Goal: Task Accomplishment & Management: Complete application form

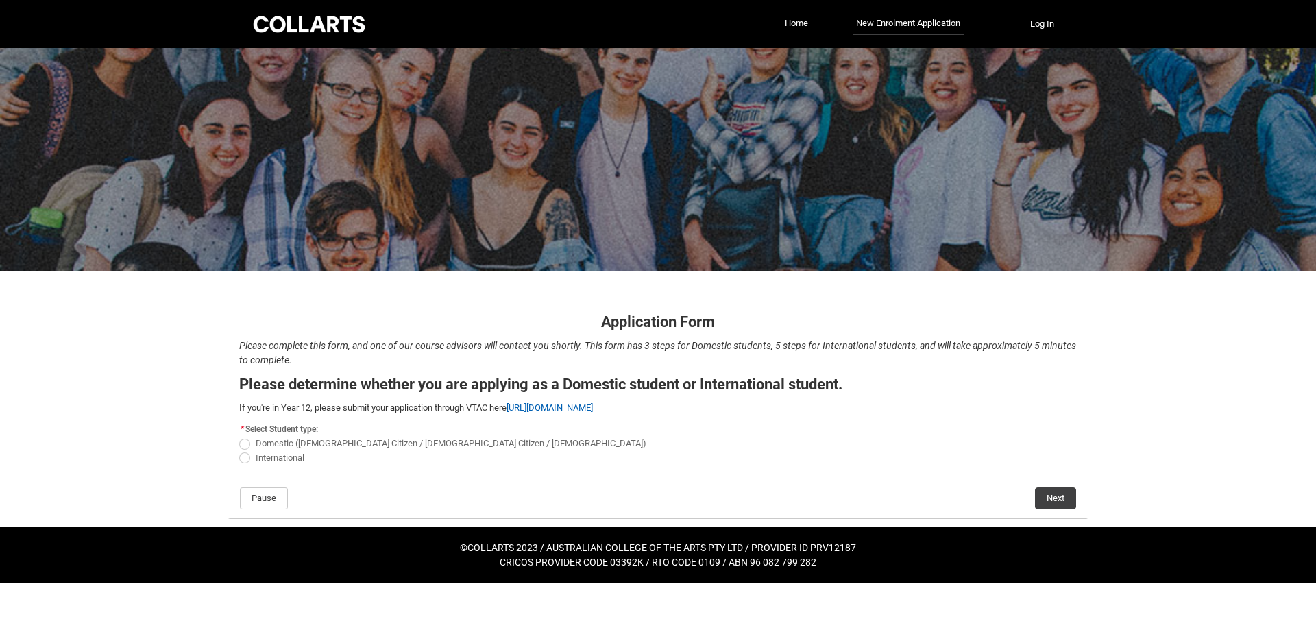
click at [245, 446] on span "REDU_Application_Form_for_Applicant flow" at bounding box center [244, 444] width 11 height 11
click at [239, 437] on input "Domestic ([DEMOGRAPHIC_DATA] Citizen / [DEMOGRAPHIC_DATA] Citizen / [DEMOGRAPHI…" at bounding box center [239, 436] width 1 height 1
radio input "true"
click at [1057, 496] on button "Next" at bounding box center [1055, 498] width 41 height 22
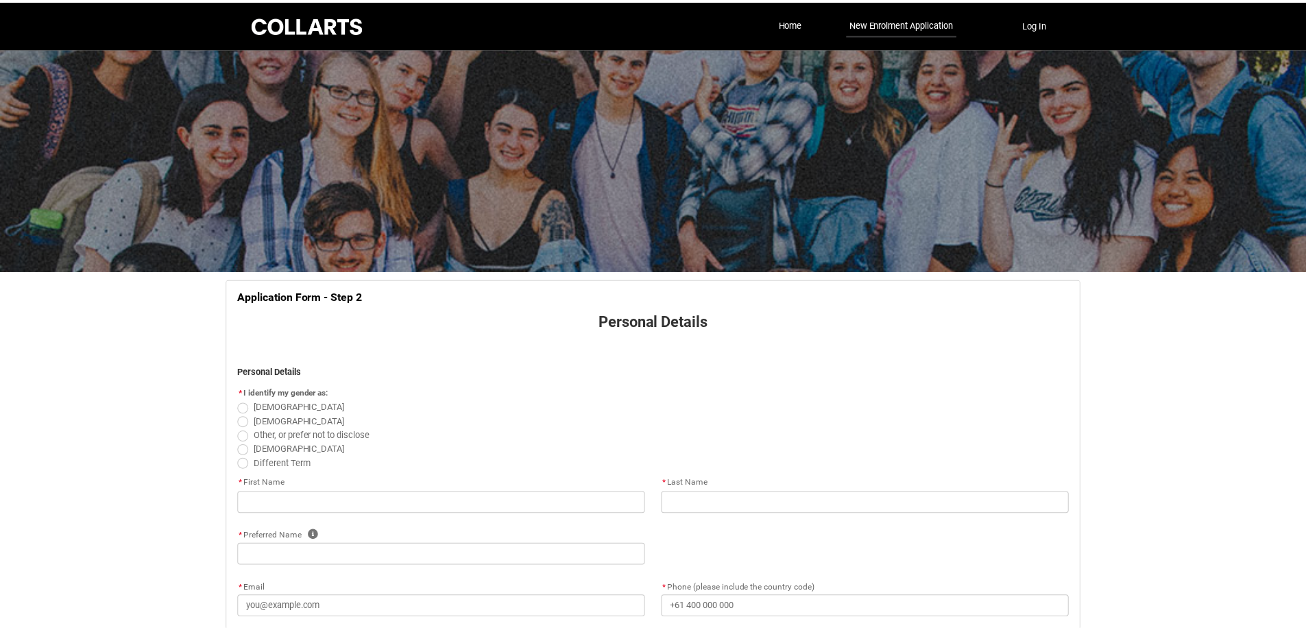
scroll to position [143, 0]
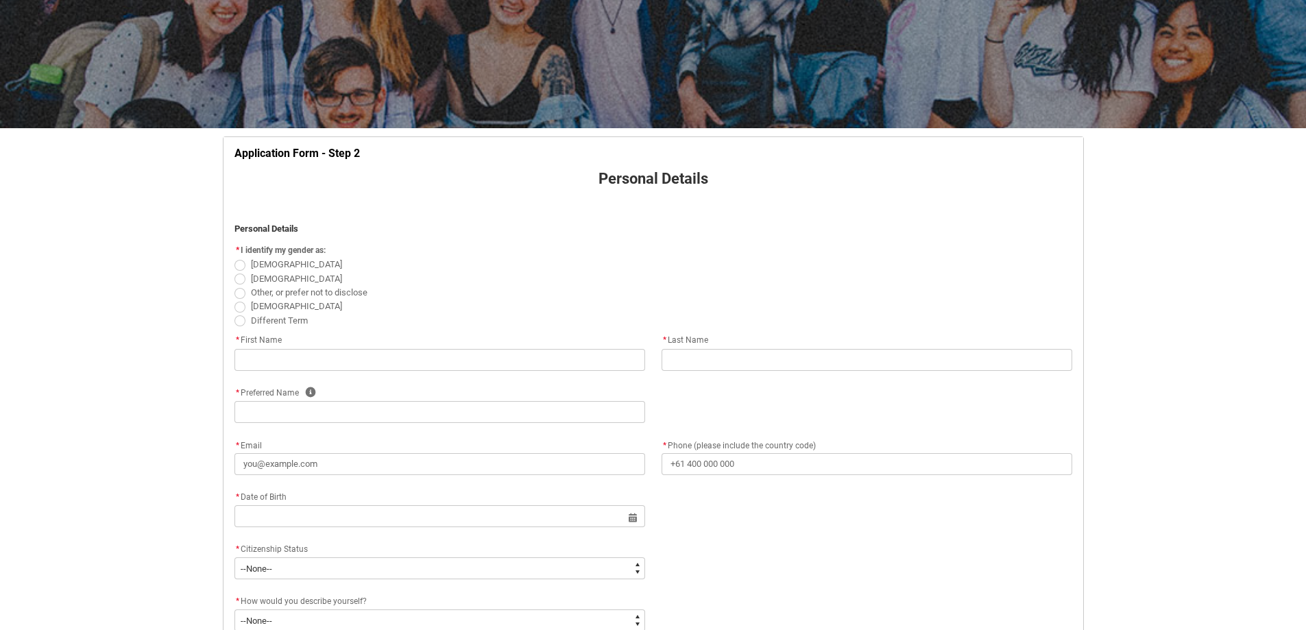
click at [235, 278] on span "REDU_Application_Form_for_Applicant flow" at bounding box center [239, 279] width 11 height 11
click at [234, 271] on input "[DEMOGRAPHIC_DATA]" at bounding box center [234, 271] width 1 height 1
radio input "true"
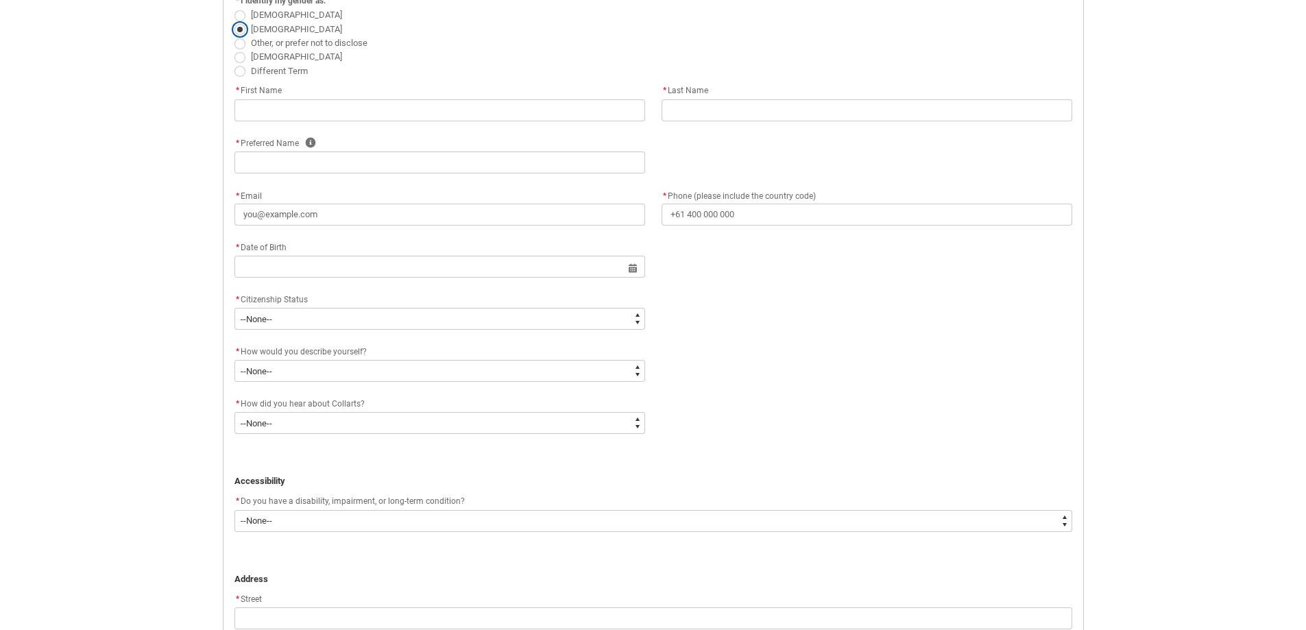
scroll to position [555, 0]
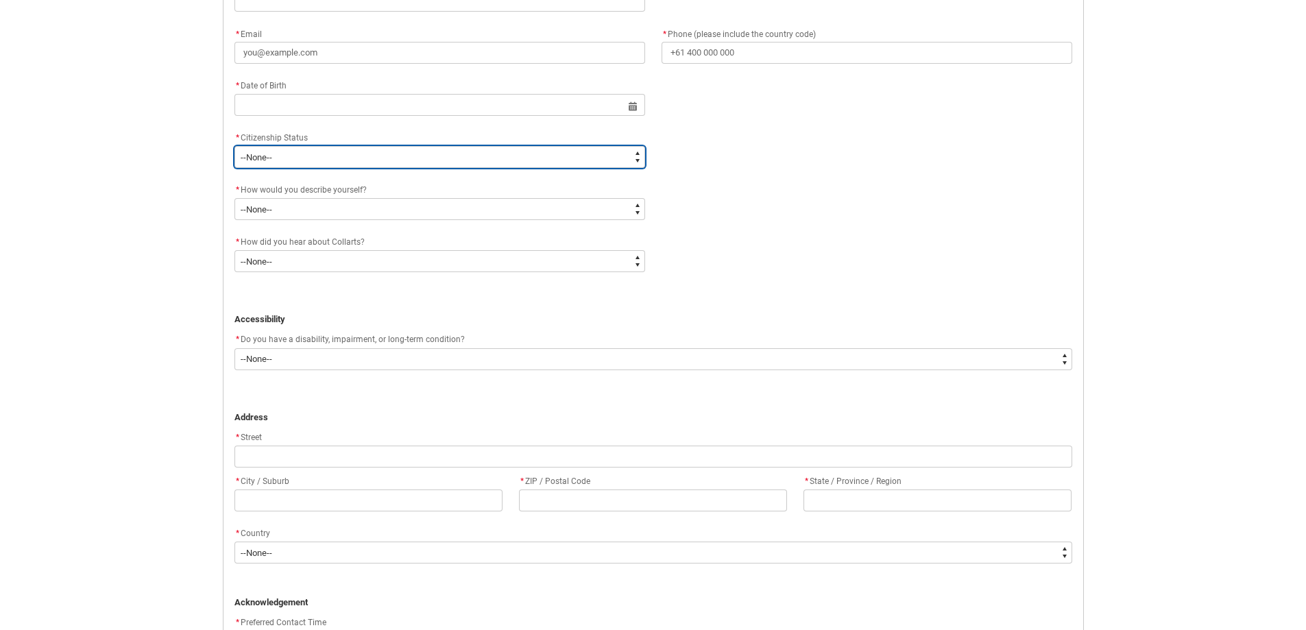
click at [295, 158] on select "--None-- [DEMOGRAPHIC_DATA] Humanitarian Visa [DEMOGRAPHIC_DATA] citizen Other …" at bounding box center [439, 157] width 411 height 22
type lightning-select "Citizenship.1"
click at [234, 146] on select "--None-- [DEMOGRAPHIC_DATA] Humanitarian Visa [DEMOGRAPHIC_DATA] citizen Other …" at bounding box center [439, 157] width 411 height 22
select select "Citizenship.1"
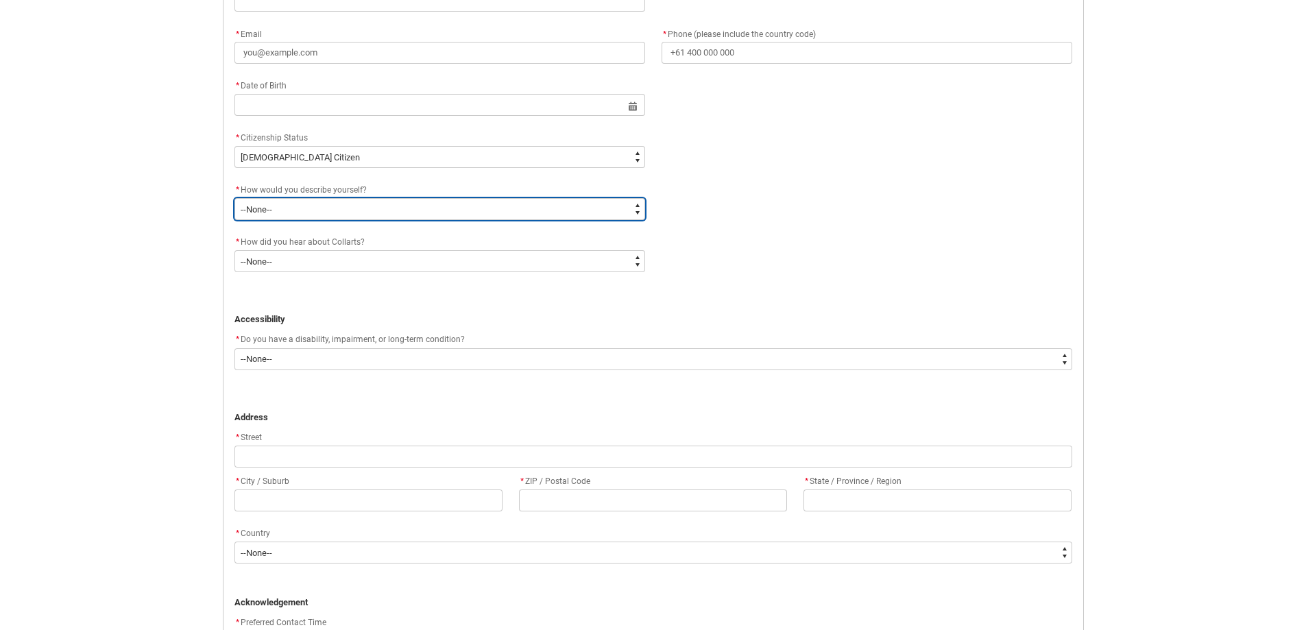
click at [291, 209] on select "--None-- I'm currently in Year 12 and planning what I'll do after school I've c…" at bounding box center [439, 209] width 411 height 22
type lightning-select "HSLC_Domestic_b"
click at [234, 198] on select "--None-- I'm currently in Year 12 and planning what I'll do after school I've c…" at bounding box center [439, 209] width 411 height 22
select select "HSLC_Domestic_b"
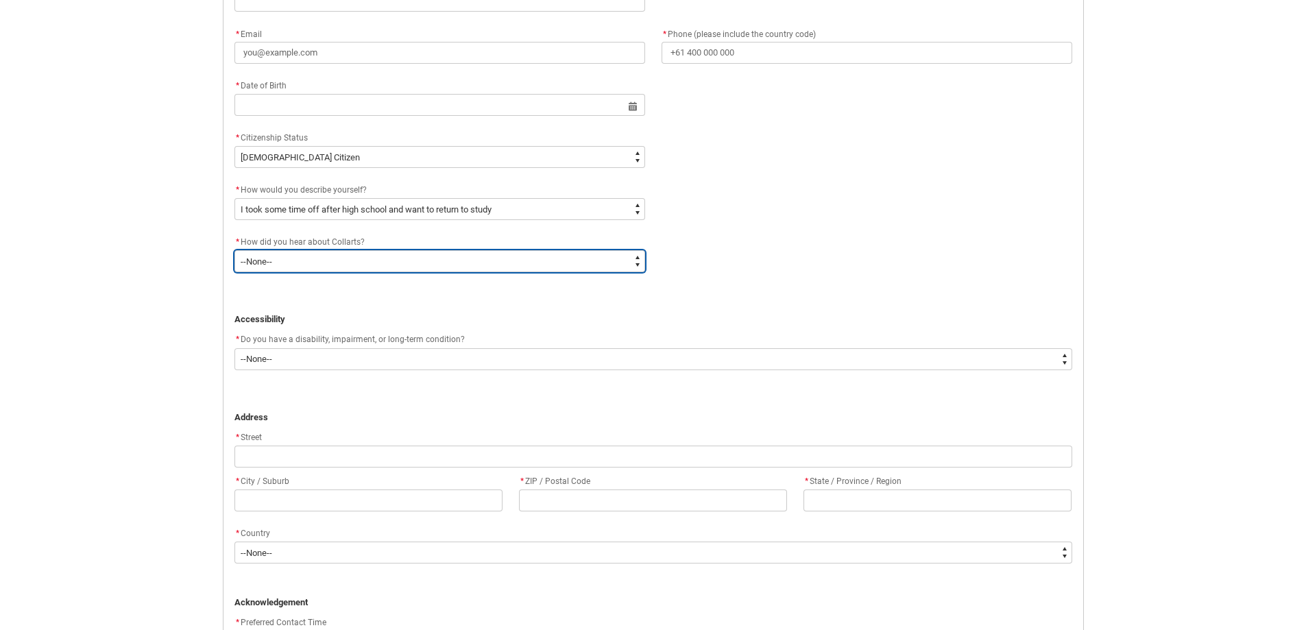
click at [350, 259] on select "--None-- Advertising - Facebook Advertising - Google Advertising - Instagram Ad…" at bounding box center [439, 261] width 411 height 22
type lightning-select "Heard_About_Collarts_Picklist.Advertising - Google"
click at [234, 250] on select "--None-- Advertising - Facebook Advertising - Google Advertising - Instagram Ad…" at bounding box center [439, 261] width 411 height 22
select select "Heard_About_Collarts_Picklist.Advertising - Google"
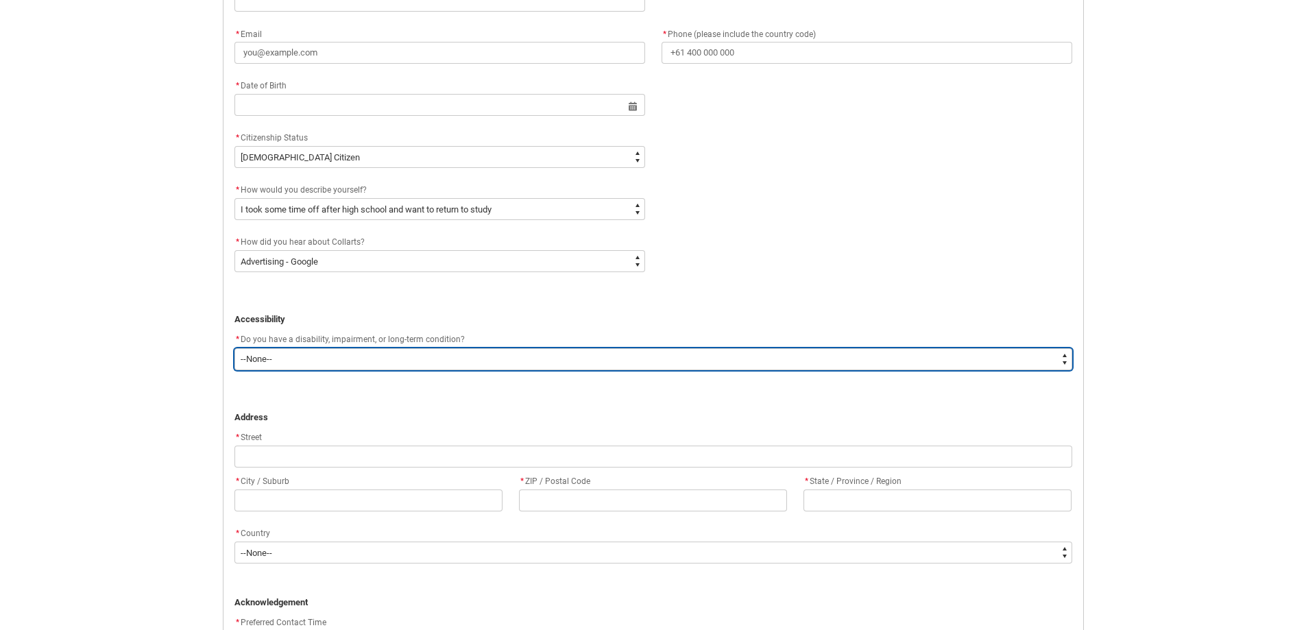
click at [306, 353] on select "--None-- Yes No" at bounding box center [653, 359] width 838 height 22
type lightning-select "No_TextChoice"
click at [234, 348] on select "--None-- Yes No" at bounding box center [653, 359] width 838 height 22
select select "No_TextChoice"
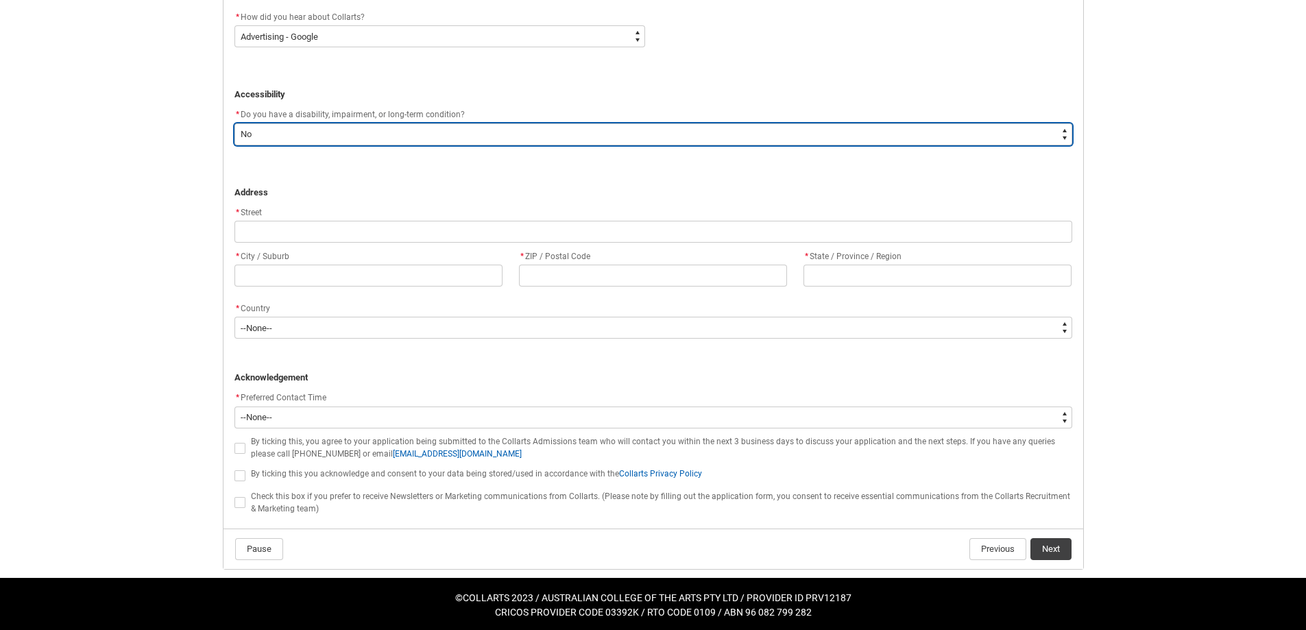
scroll to position [783, 0]
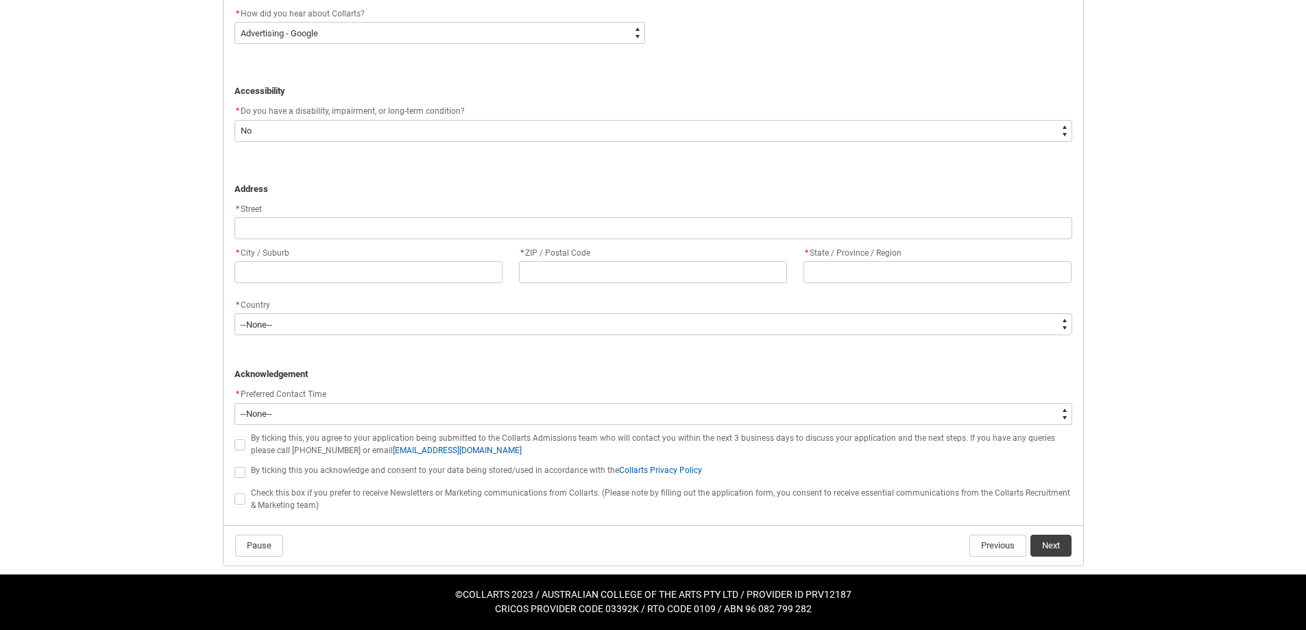
click at [241, 470] on span "REDU_Application_Form_for_Applicant flow" at bounding box center [239, 472] width 11 height 11
click at [234, 465] on input "REDU_Application_Form_for_Applicant flow" at bounding box center [234, 464] width 1 height 1
type lightning-input "true"
checkbox input "true"
click at [243, 495] on span "REDU_Application_Form_for_Applicant flow" at bounding box center [239, 499] width 11 height 11
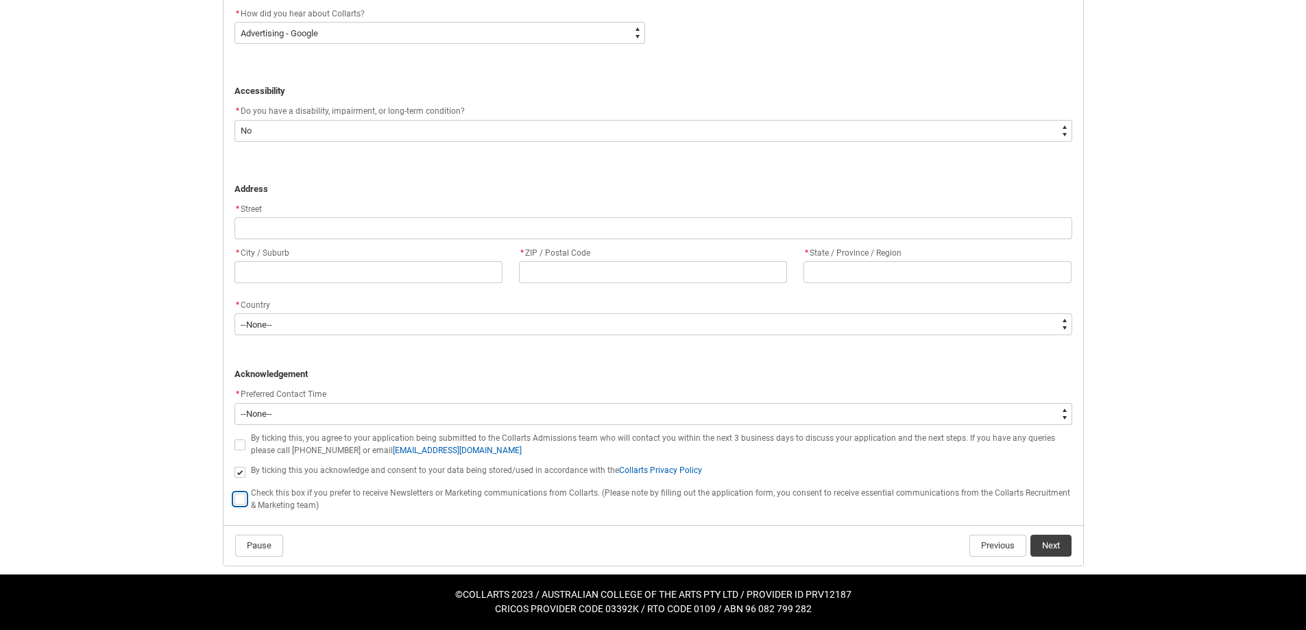
click at [234, 492] on input "REDU_Application_Form_for_Applicant flow" at bounding box center [234, 491] width 1 height 1
type lightning-input "true"
checkbox input "true"
click at [237, 441] on span "REDU_Application_Form_for_Applicant flow" at bounding box center [239, 444] width 11 height 11
click at [234, 437] on input "REDU_Application_Form_for_Applicant flow" at bounding box center [234, 437] width 1 height 1
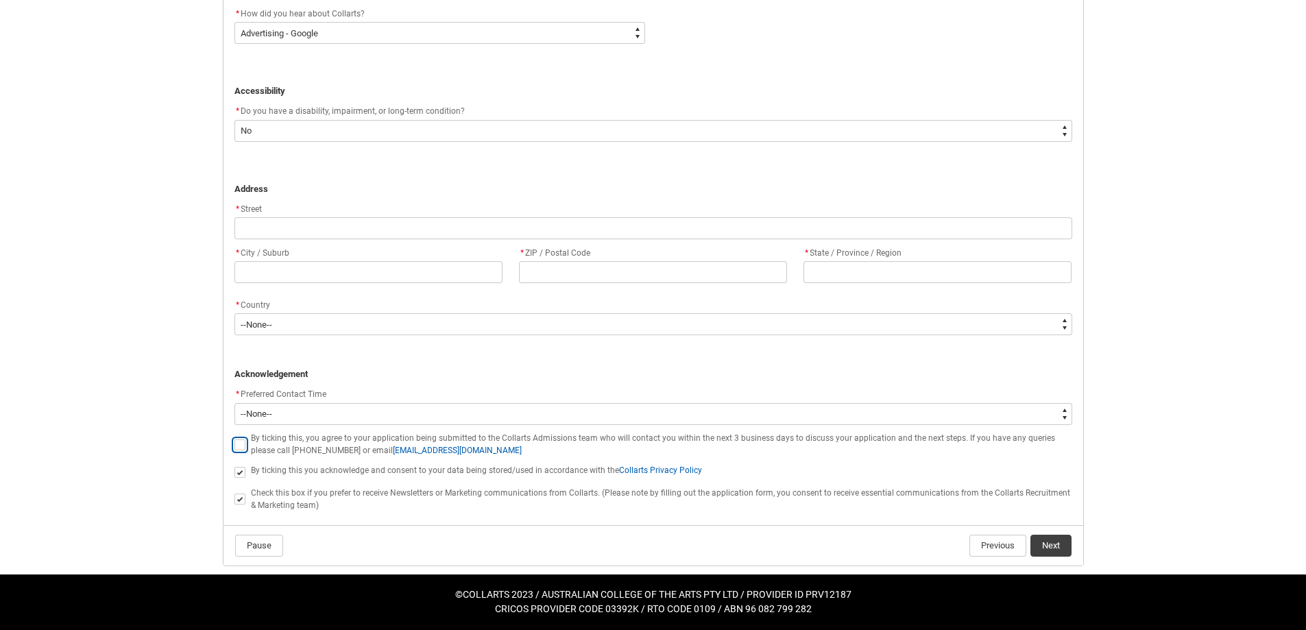
type lightning-input "true"
checkbox input "true"
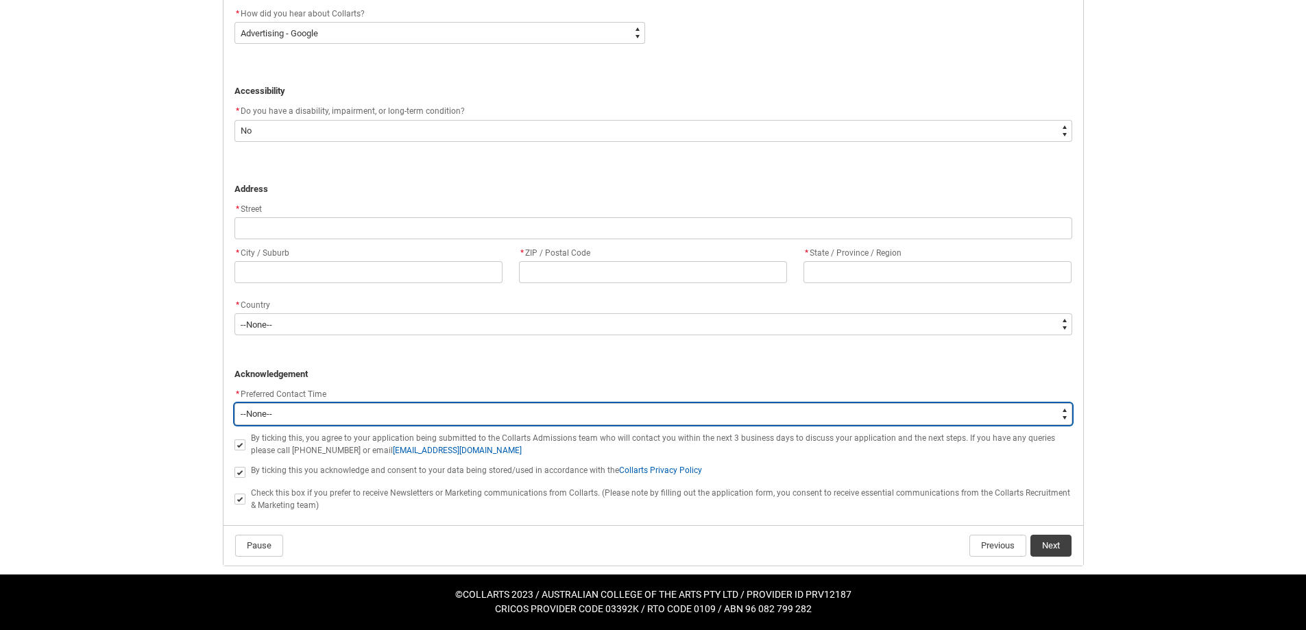
click at [265, 406] on select "--None-- Morning (9:00AM-12:00PM) Afternoon (12:00PM-5:00PM)" at bounding box center [653, 414] width 838 height 22
type lightning-select "P_Contact_Time_Afternoon"
click at [234, 403] on select "--None-- Morning (9:00AM-12:00PM) Afternoon (12:00PM-5:00PM)" at bounding box center [653, 414] width 838 height 22
select select "P_Contact_Time_Afternoon"
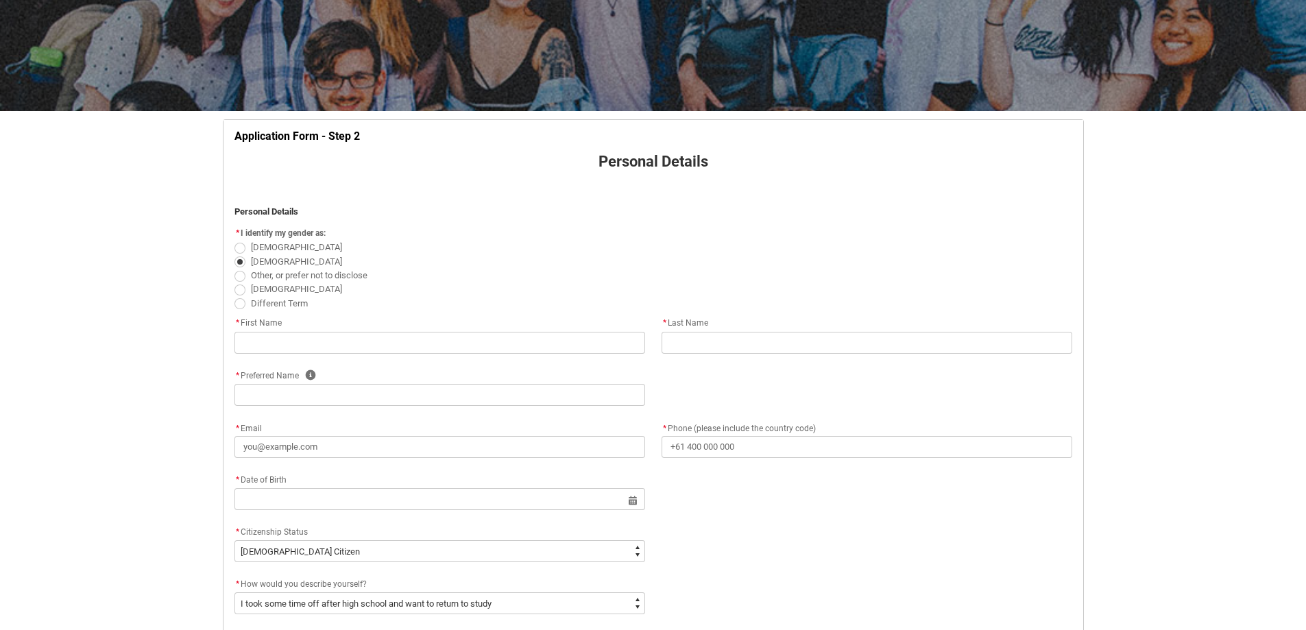
scroll to position [166, 0]
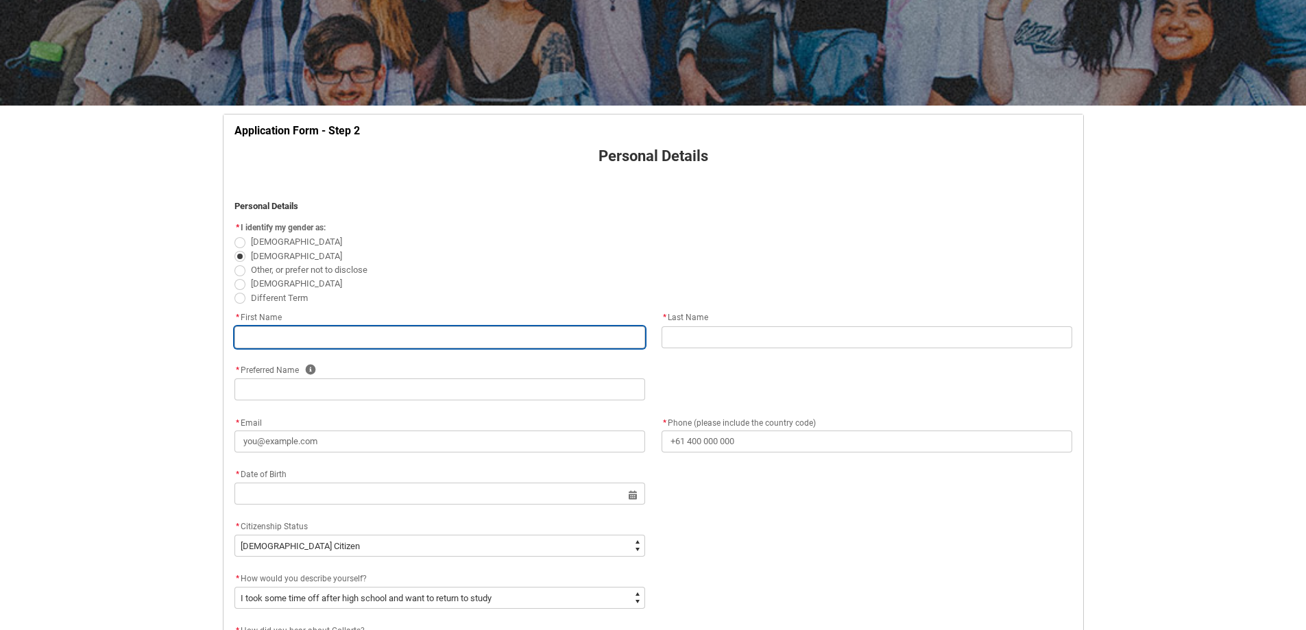
click at [312, 343] on input "REDU_Application_Form_for_Applicant flow" at bounding box center [439, 337] width 411 height 22
type lightning-primitive-input-simple "W"
type input "W"
type lightning-primitive-input-simple "WI"
type input "WI"
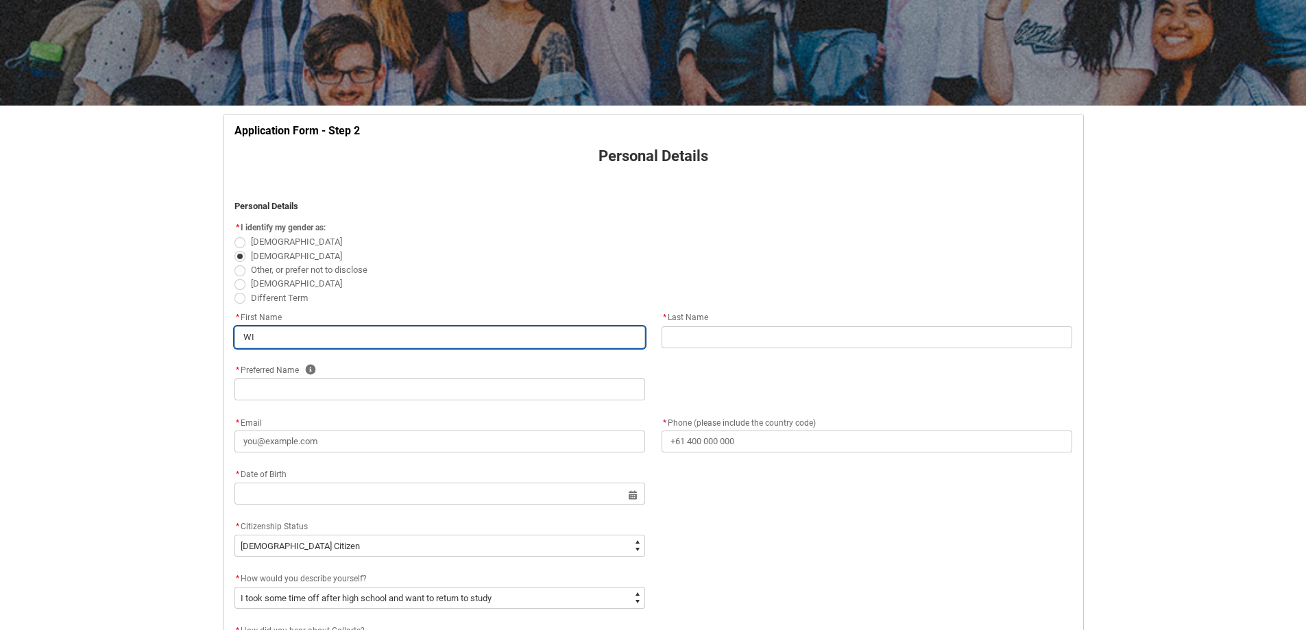
type lightning-primitive-input-simple "[PERSON_NAME]"
type input "[PERSON_NAME]"
type lightning-primitive-input-simple "WILL"
type input "WILL"
type lightning-primitive-input-simple "WILLR"
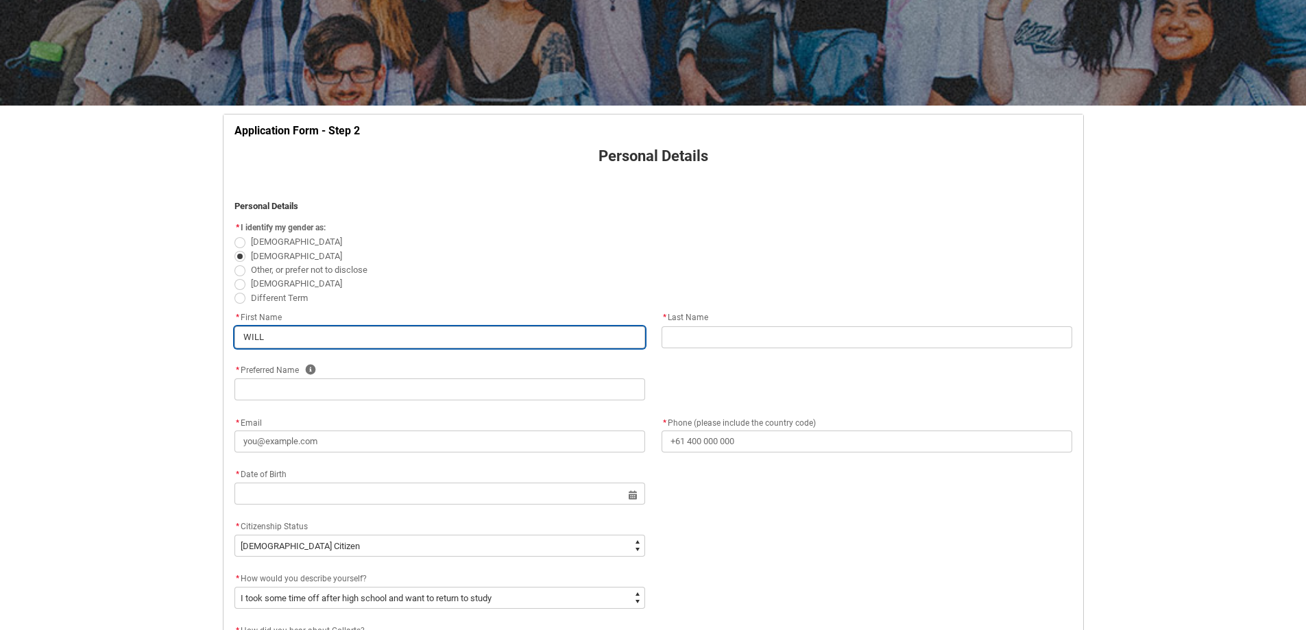
type input "WILLR"
type lightning-primitive-input-simple "WILLRE"
type input "WILLRE"
type lightning-primitive-input-simple "WILLR"
type input "WILLR"
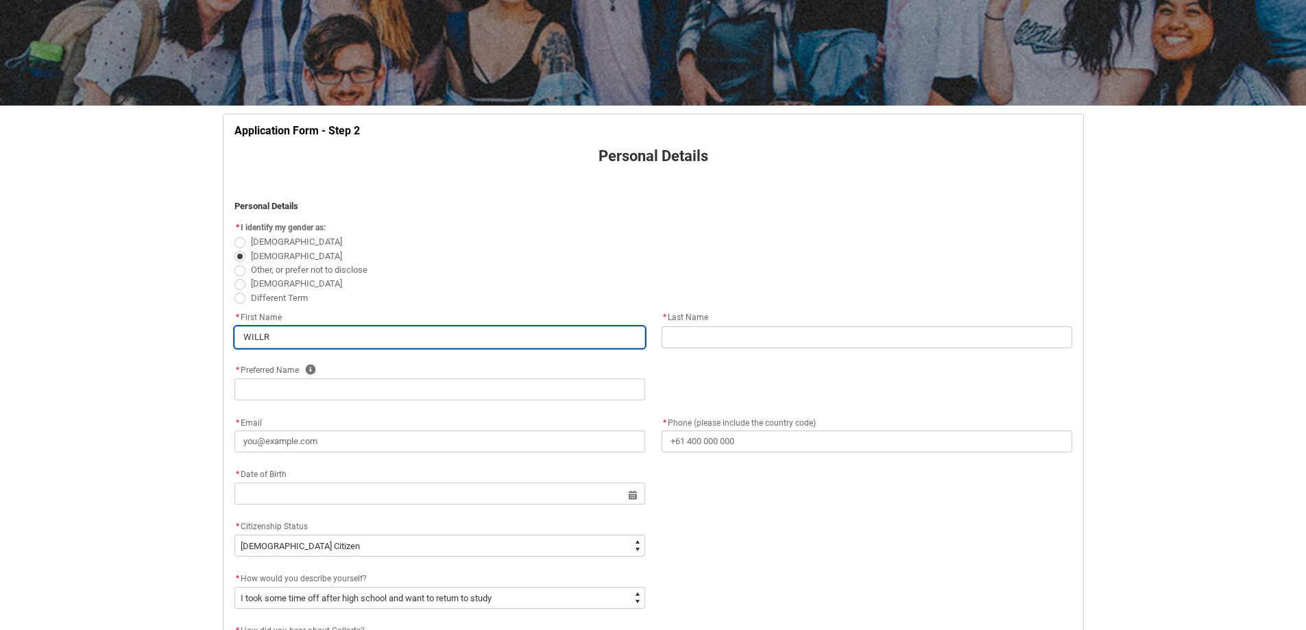
type lightning-primitive-input-simple "WILL"
type input "WILL"
type lightning-primitive-input-simple "[PERSON_NAME]"
type input "[PERSON_NAME]"
type lightning-primitive-input-simple "WI"
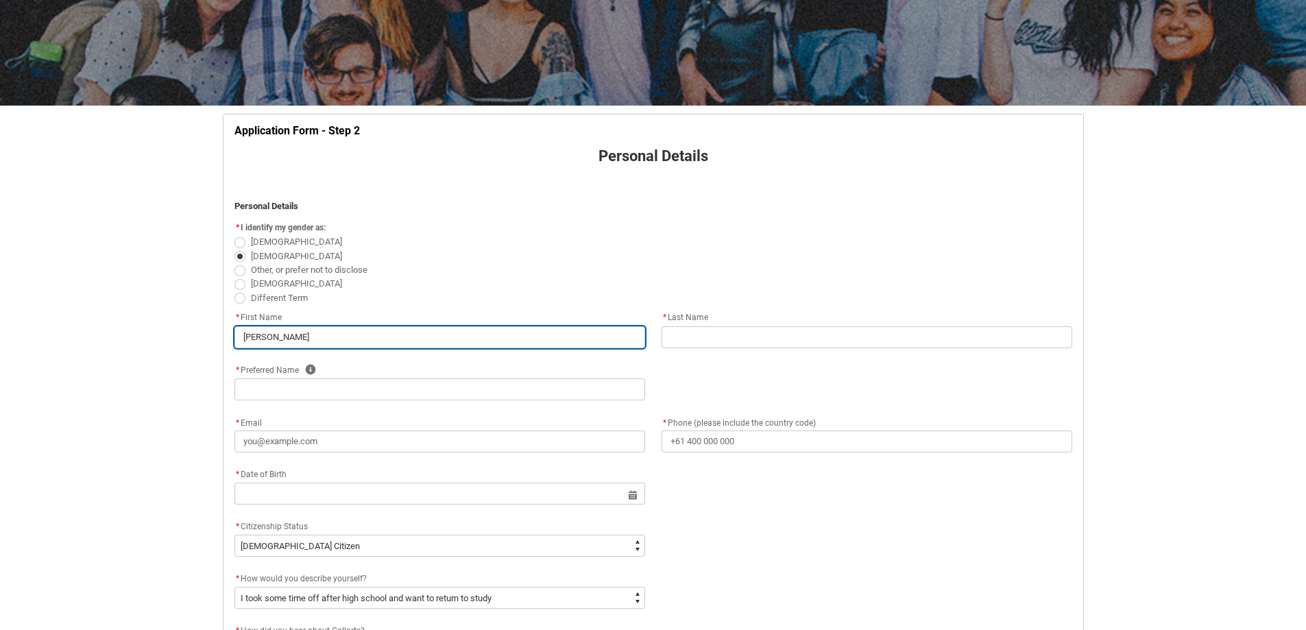
type input "WI"
type lightning-primitive-input-simple "W"
type input "W"
type lightning-primitive-input-simple "Wi"
type input "Wi"
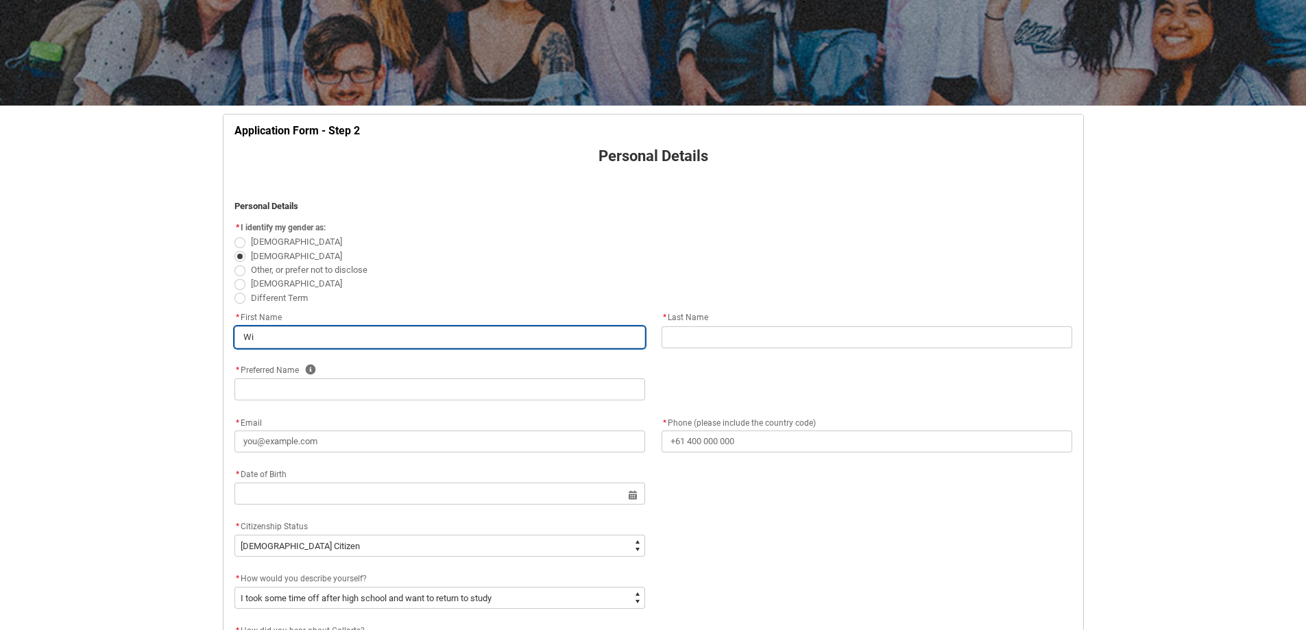
type lightning-primitive-input-simple "Wil"
type input "Wil"
type lightning-primitive-input-simple "Will"
type input "Will"
type lightning-primitive-input-simple "[PERSON_NAME]"
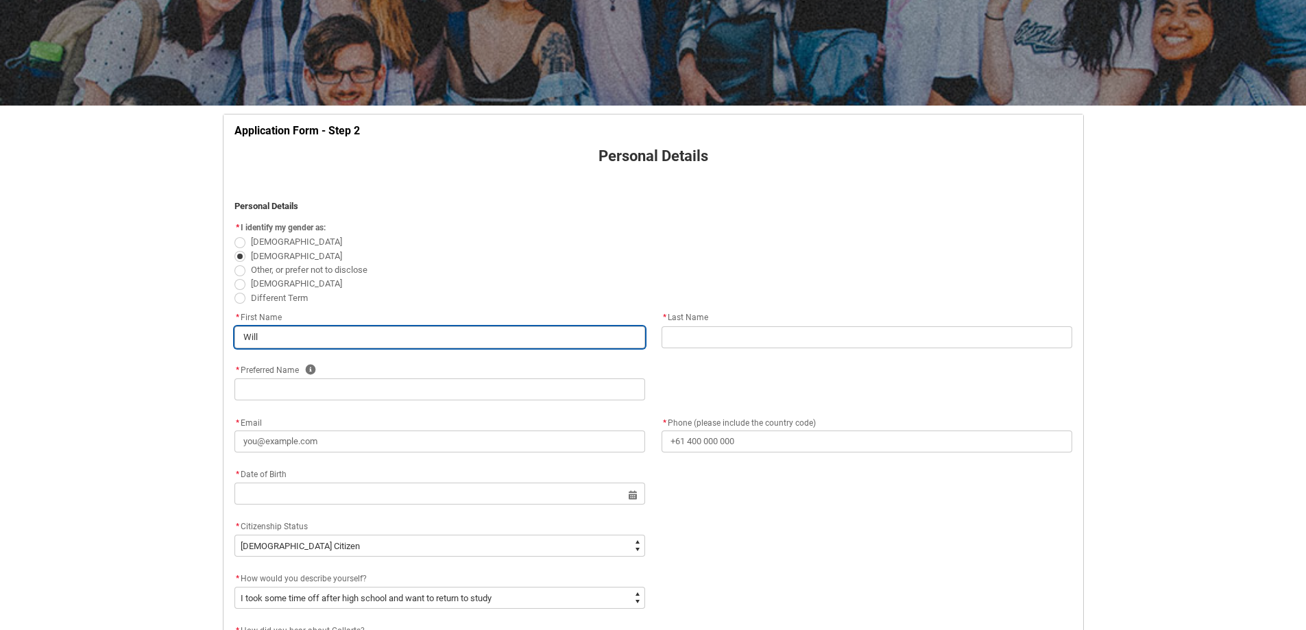
type input "[PERSON_NAME]"
type lightning-primitive-input-simple "[PERSON_NAME]"
type input "[PERSON_NAME]"
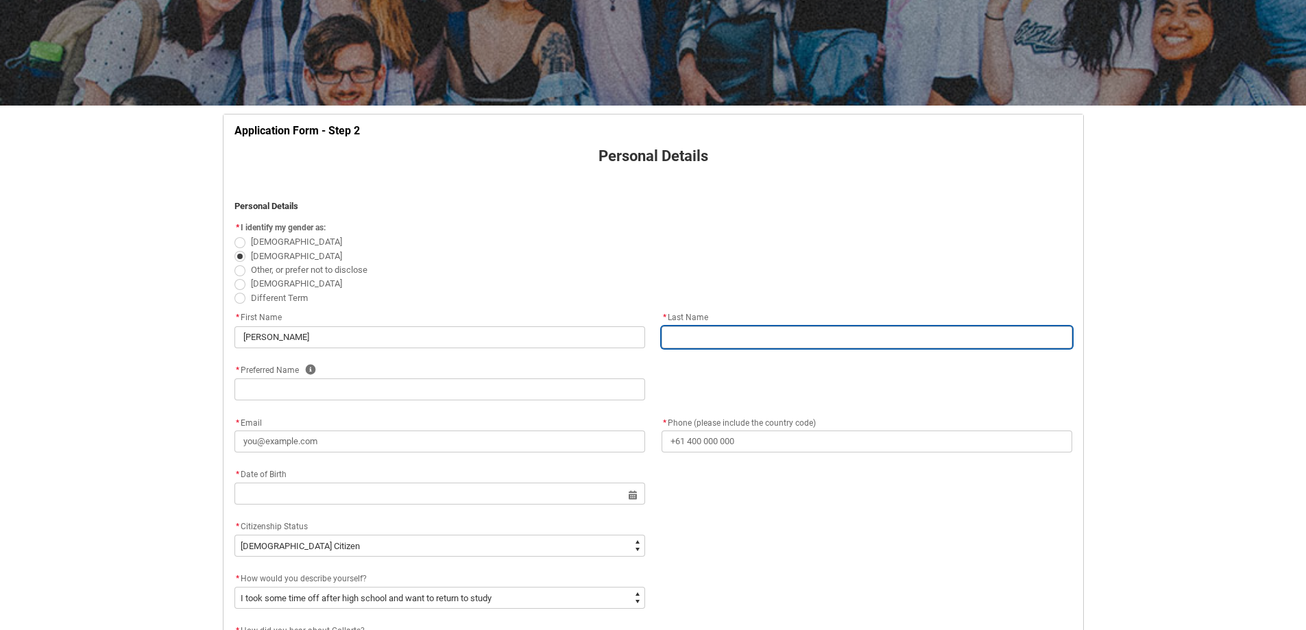
click at [730, 335] on input "REDU_Application_Form_for_Applicant flow" at bounding box center [866, 337] width 411 height 22
type lightning-primitive-input-simple "j"
type input "j"
type lightning-primitive-input-simple "ja"
type input "ja"
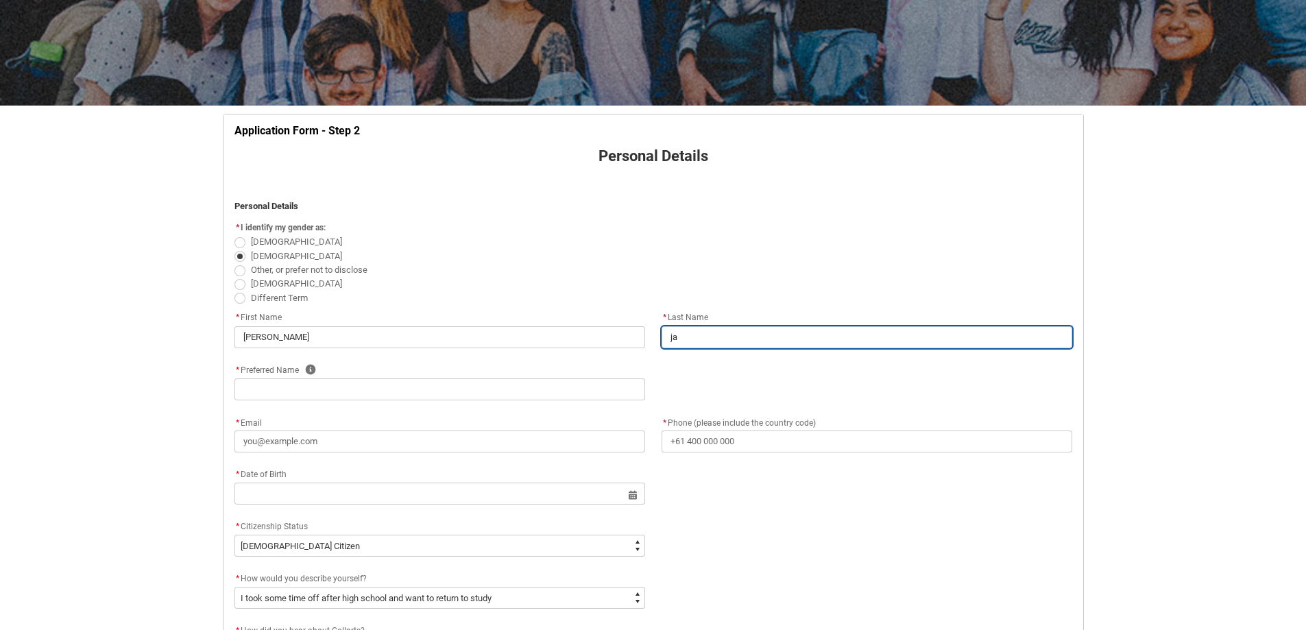
type lightning-primitive-input-simple "jah"
type input "jah"
type lightning-primitive-input-simple "ja"
type input "ja"
type lightning-primitive-input-simple "j"
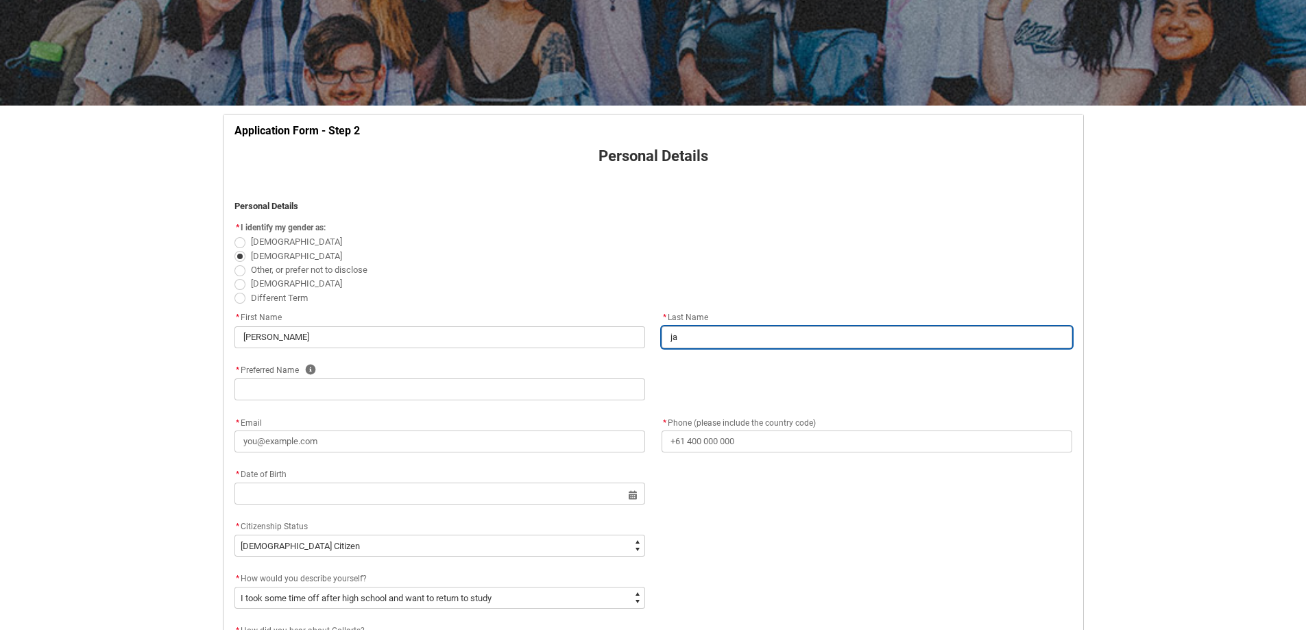
type input "j"
type lightning-primitive-input-simple "J"
type input "J"
type lightning-primitive-input-simple "[PERSON_NAME]"
type input "[PERSON_NAME]"
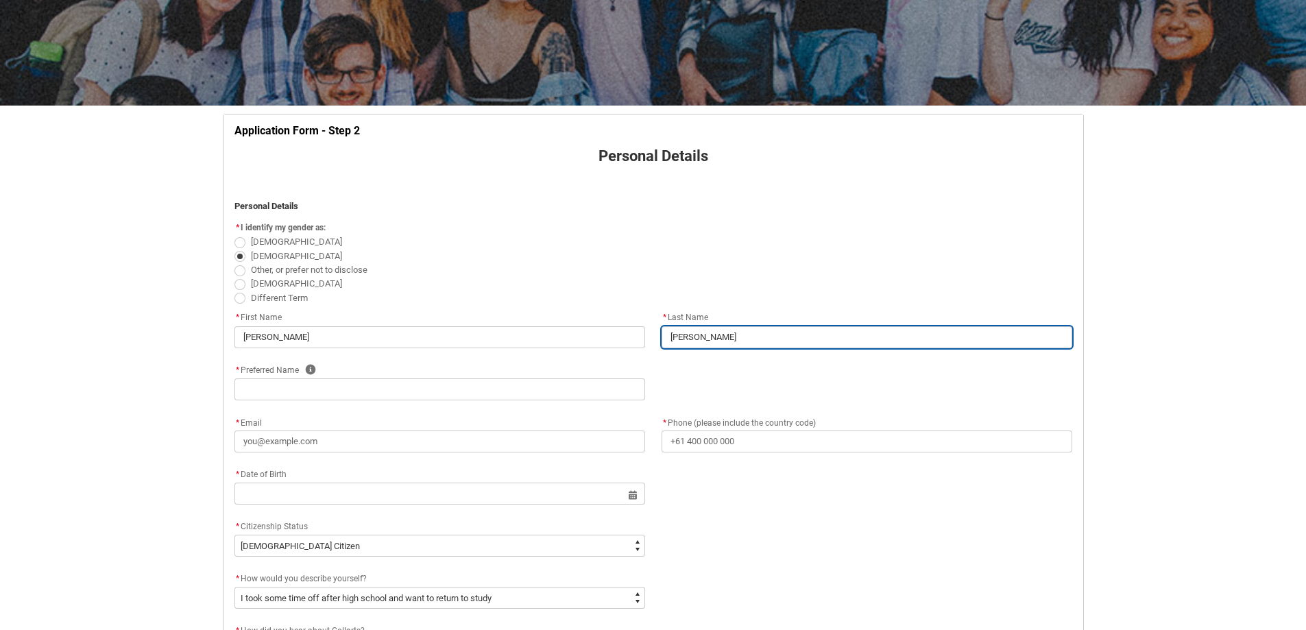
type lightning-primitive-input-simple "Jah"
type input "Jah"
type lightning-primitive-input-simple "[PERSON_NAME]"
type input "[PERSON_NAME]"
type lightning-primitive-input-simple "Jahne"
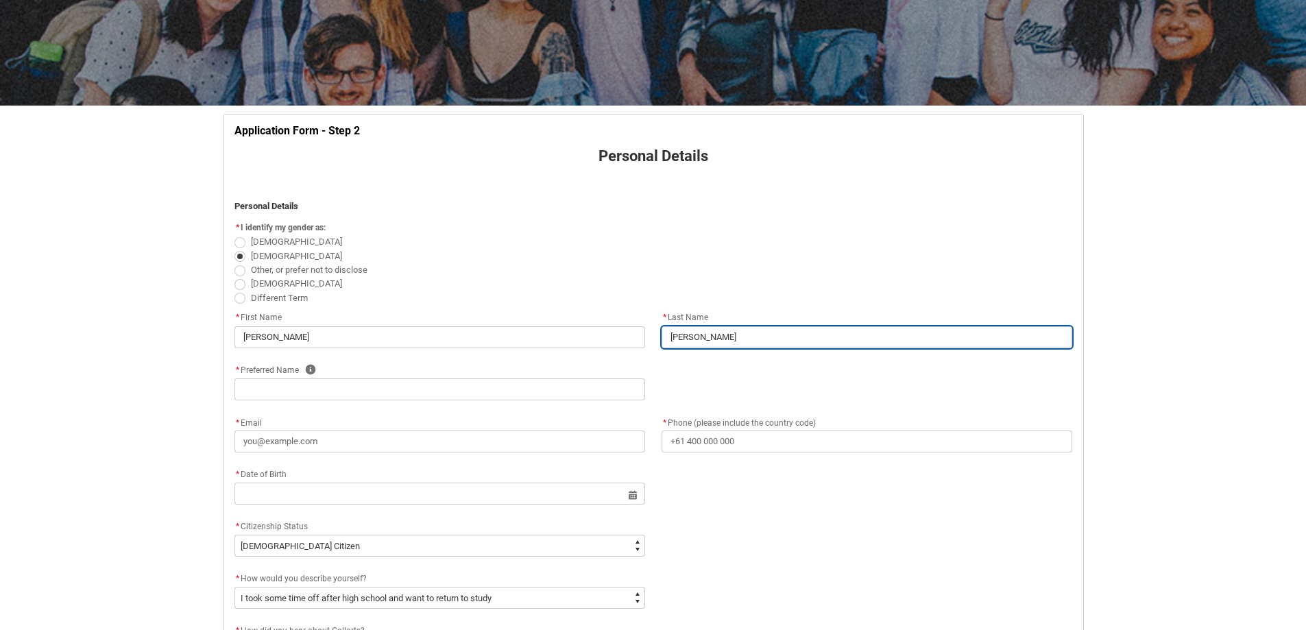
type input "Jahne"
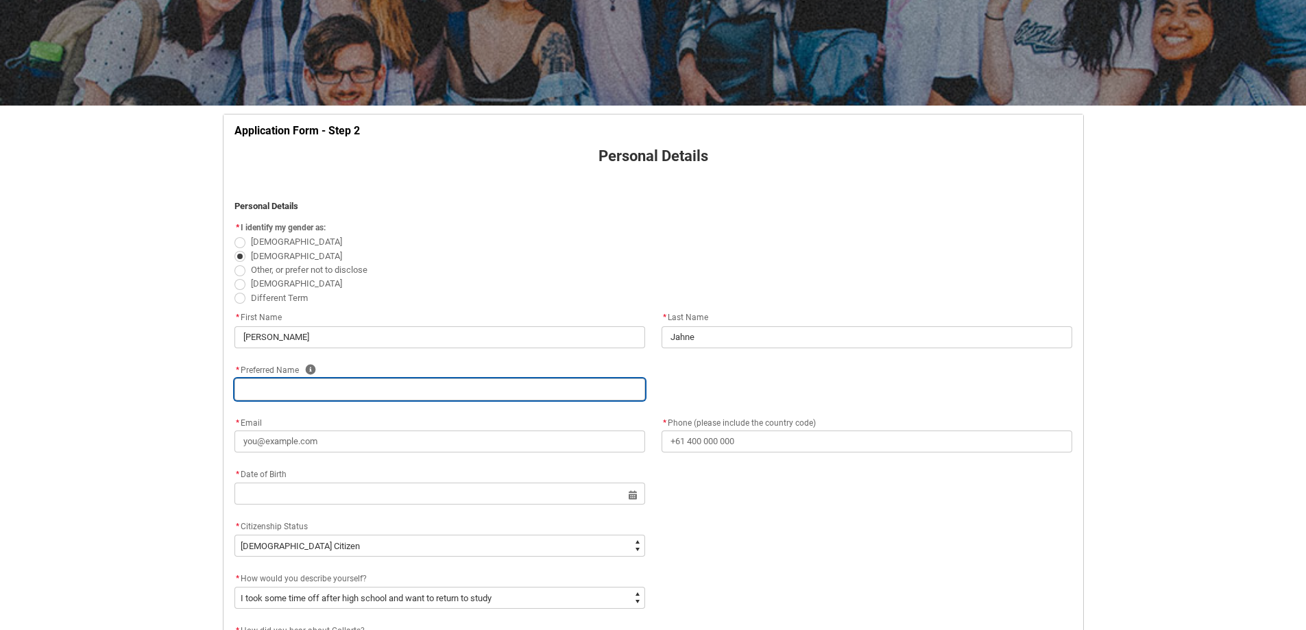
click at [273, 399] on input "REDU_Application_Form_for_Applicant flow" at bounding box center [439, 389] width 411 height 22
type lightning-primitive-input-simple "W"
type input "W"
type lightning-primitive-input-simple "Wi"
type input "Wi"
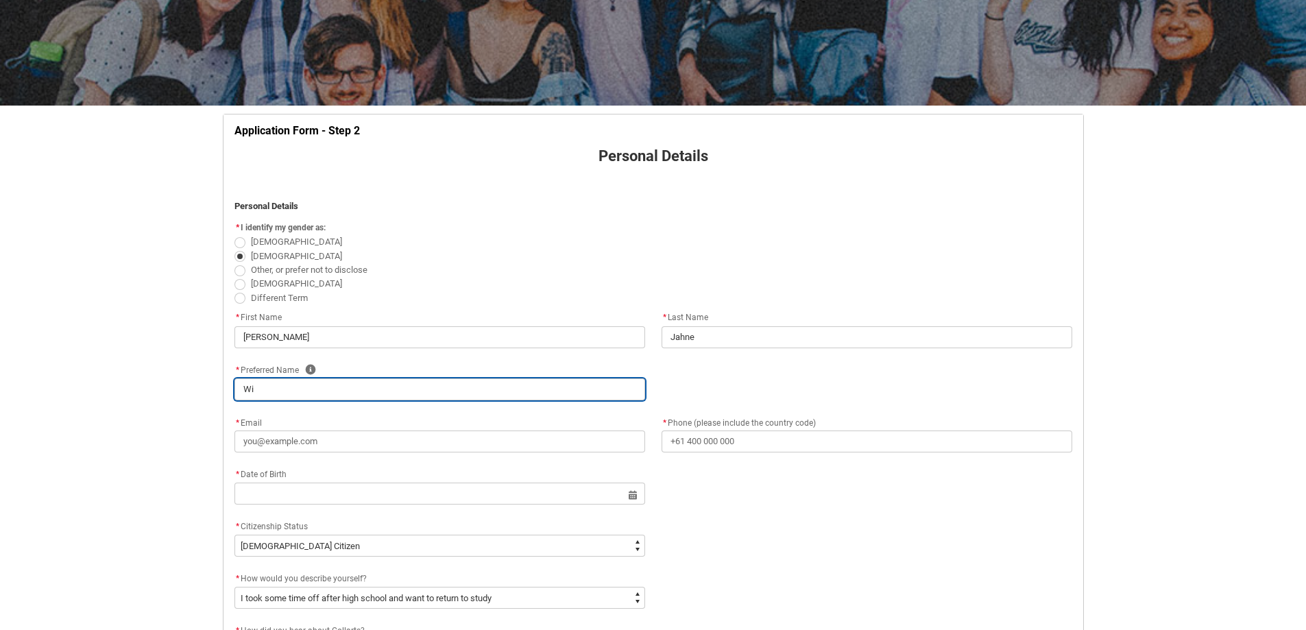
type lightning-primitive-input-simple "Wil"
type input "Wil"
type lightning-primitive-input-simple "Will"
type input "Will"
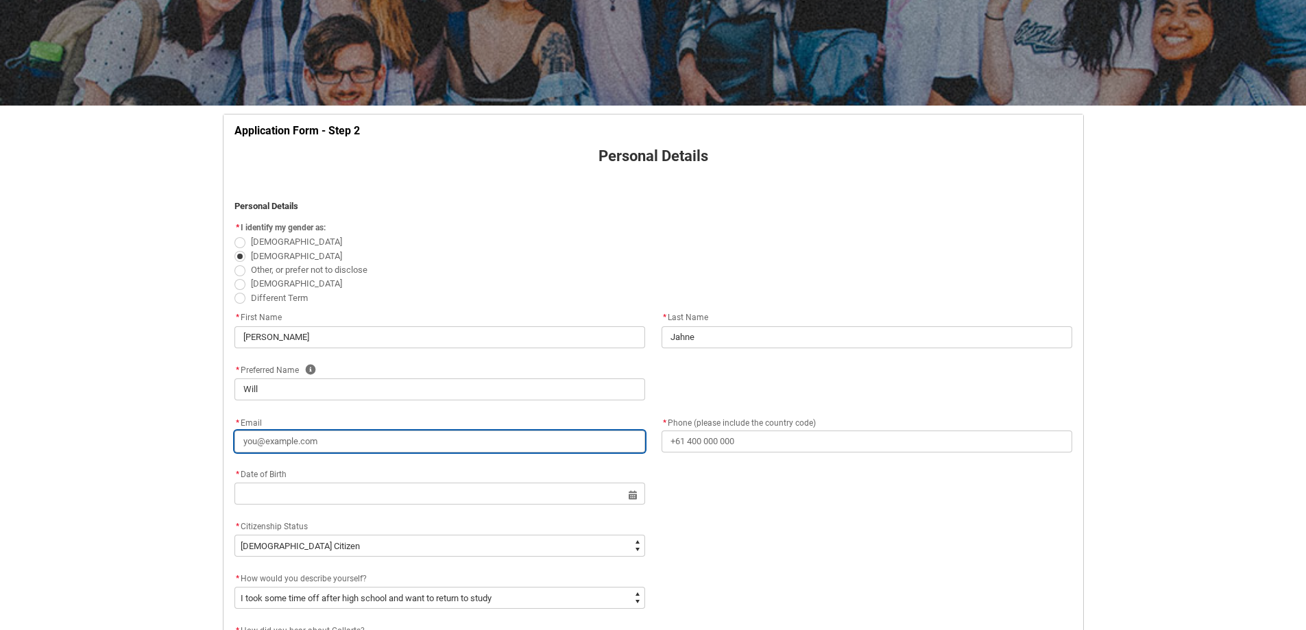
click at [306, 444] on input "* Email" at bounding box center [439, 441] width 411 height 22
type lightning-primitive-input-simple "W"
type input "W"
type lightning-primitive-input-simple "Wi"
type input "Wi"
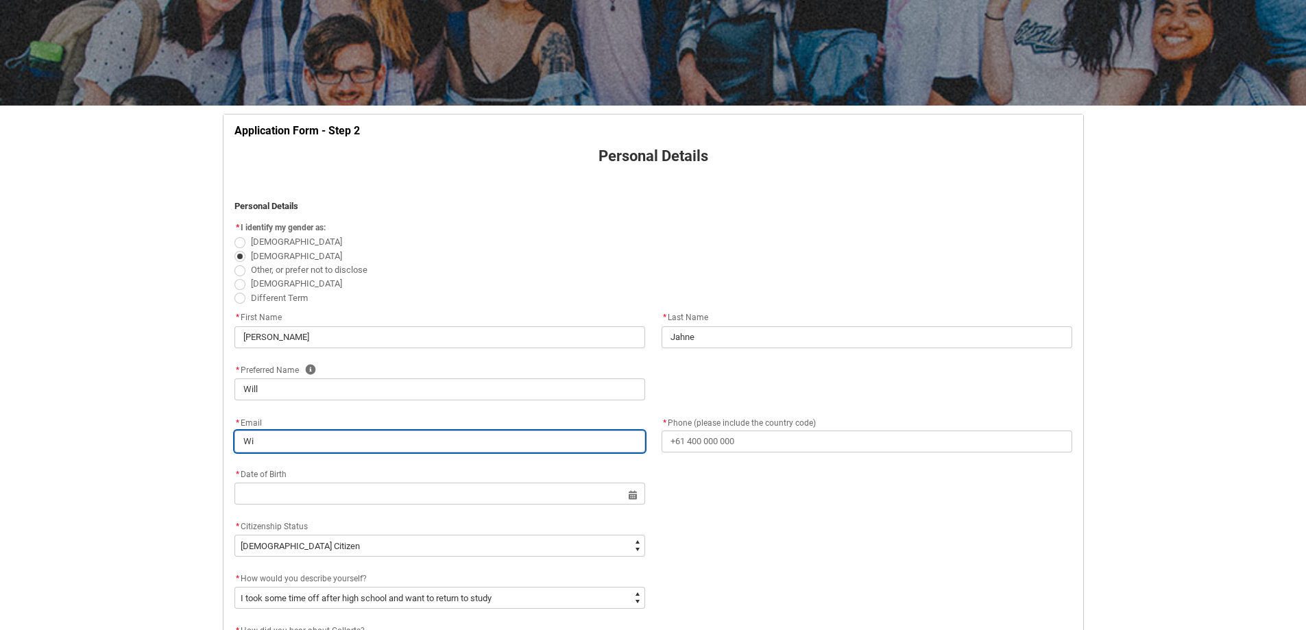
type lightning-primitive-input-simple "Wil"
type input "Wil"
type lightning-primitive-input-simple "Will"
type input "Will"
type lightning-primitive-input-simple "[PERSON_NAME]"
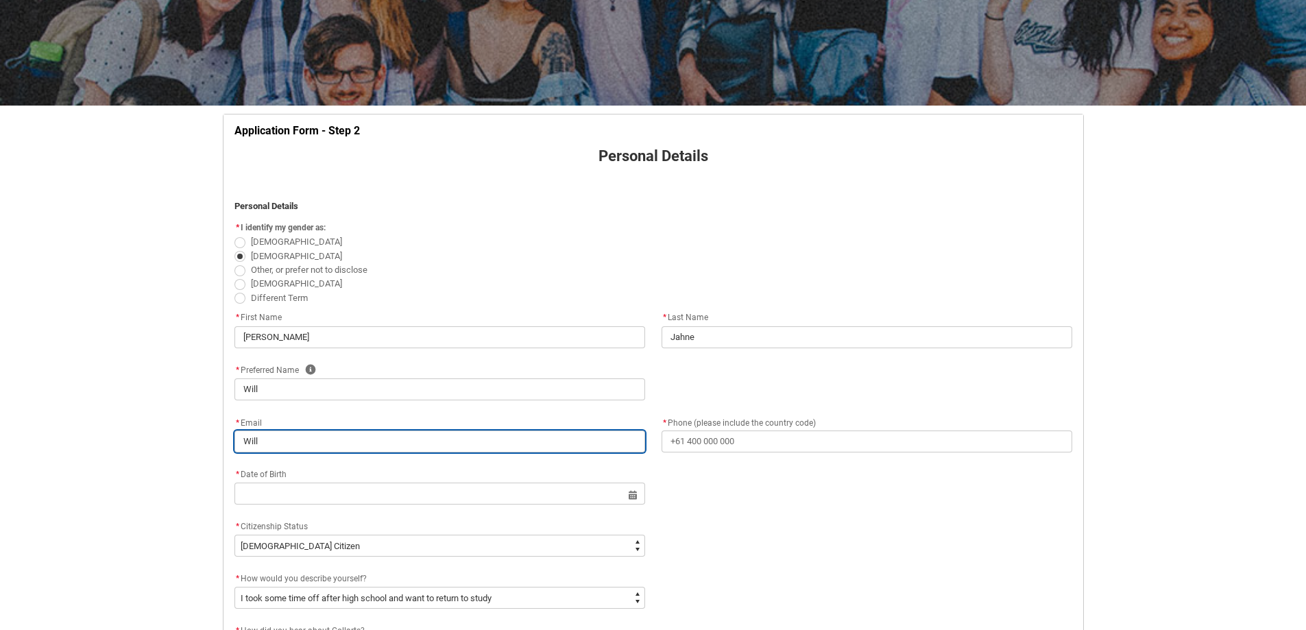
type input "[PERSON_NAME]"
type lightning-primitive-input-simple "[PERSON_NAME]"
type input "[PERSON_NAME]"
type lightning-primitive-input-simple "Willemw"
type input "Willemw"
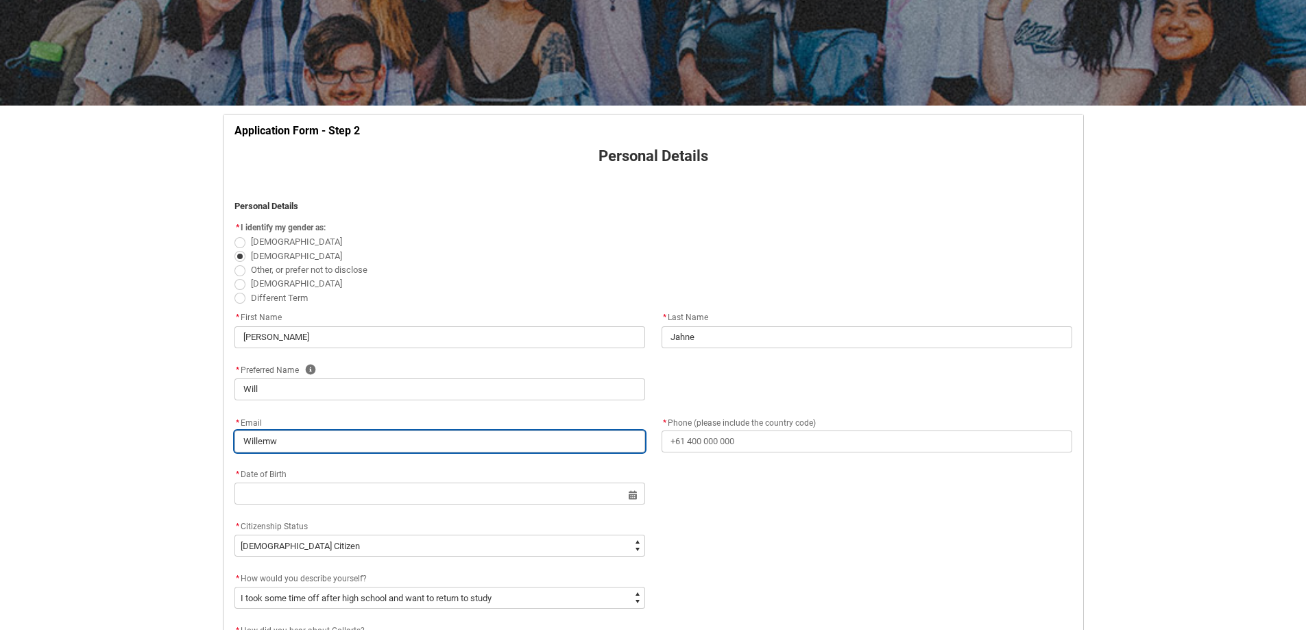
type lightning-primitive-input-simple "Willemwe"
type input "Willemwe"
type lightning-primitive-input-simple "Willemwej"
type input "Willemwej"
type lightning-primitive-input-simple "Willemwej@"
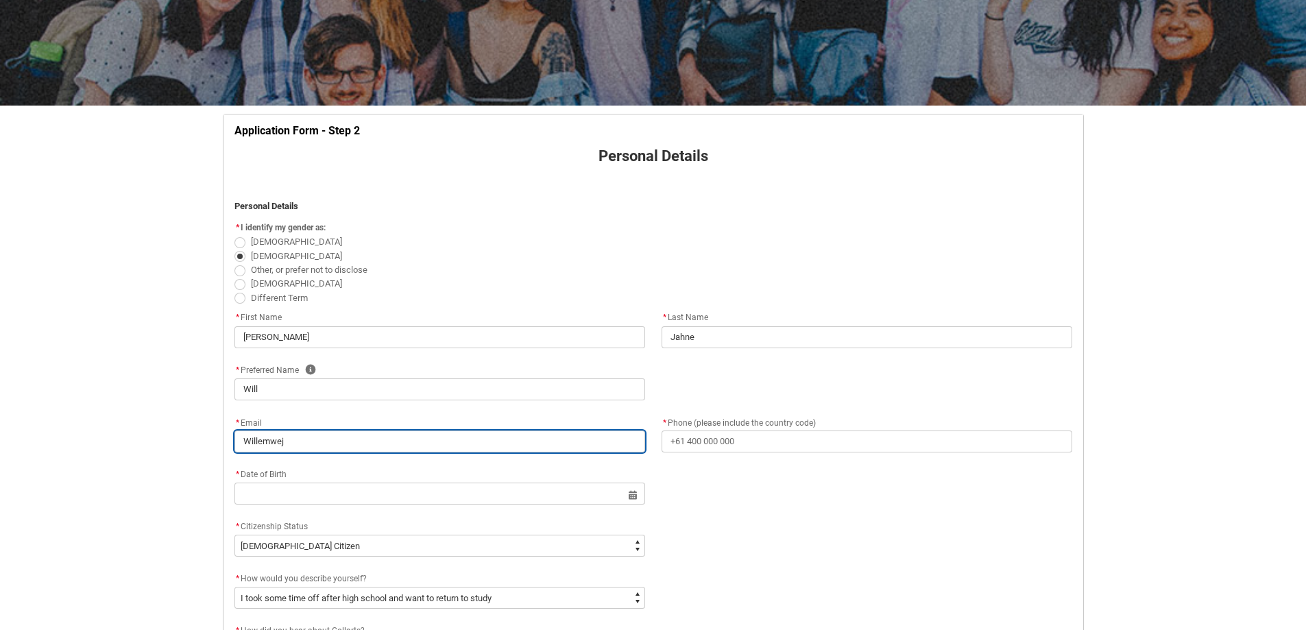
type input "Willemwej@"
type lightning-primitive-input-simple "Willemwej@g"
type input "Willemwej@g"
type lightning-primitive-input-simple "Willemwej@gm"
type input "Willemwej@gm"
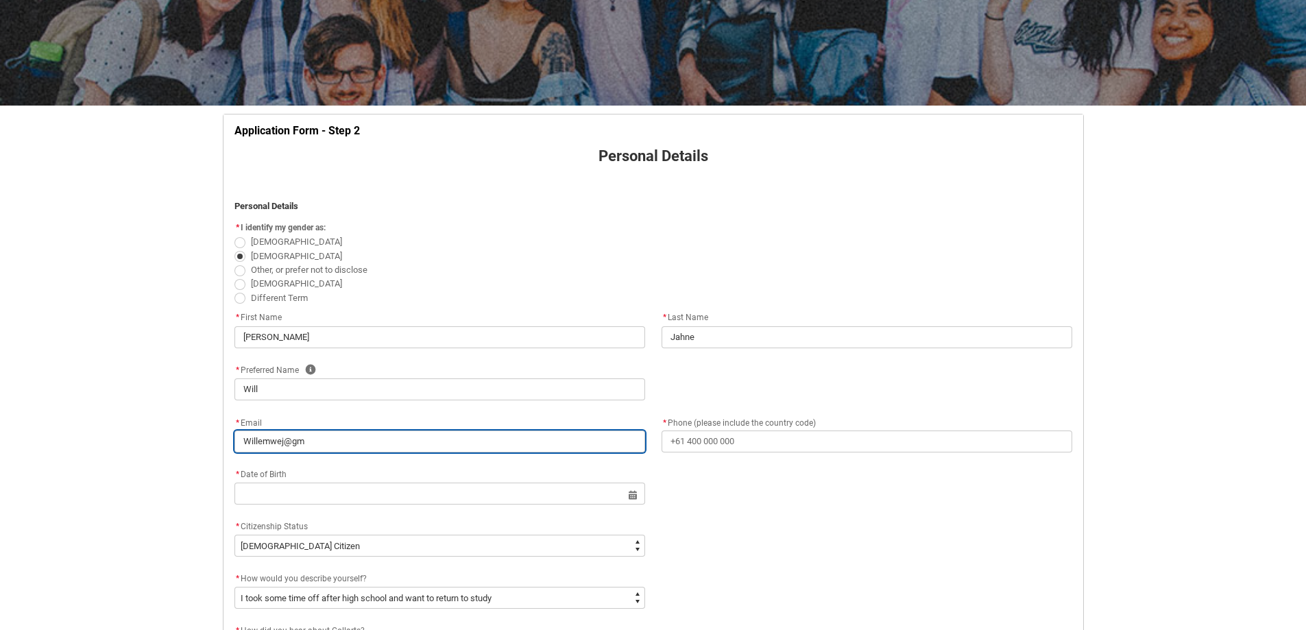
type lightning-primitive-input-simple "Willemwej@gma"
type input "Willemwej@gma"
type lightning-primitive-input-simple "Willemwej@gmai"
type input "Willemwej@gmai"
type lightning-primitive-input-simple "[EMAIL_ADDRESS]"
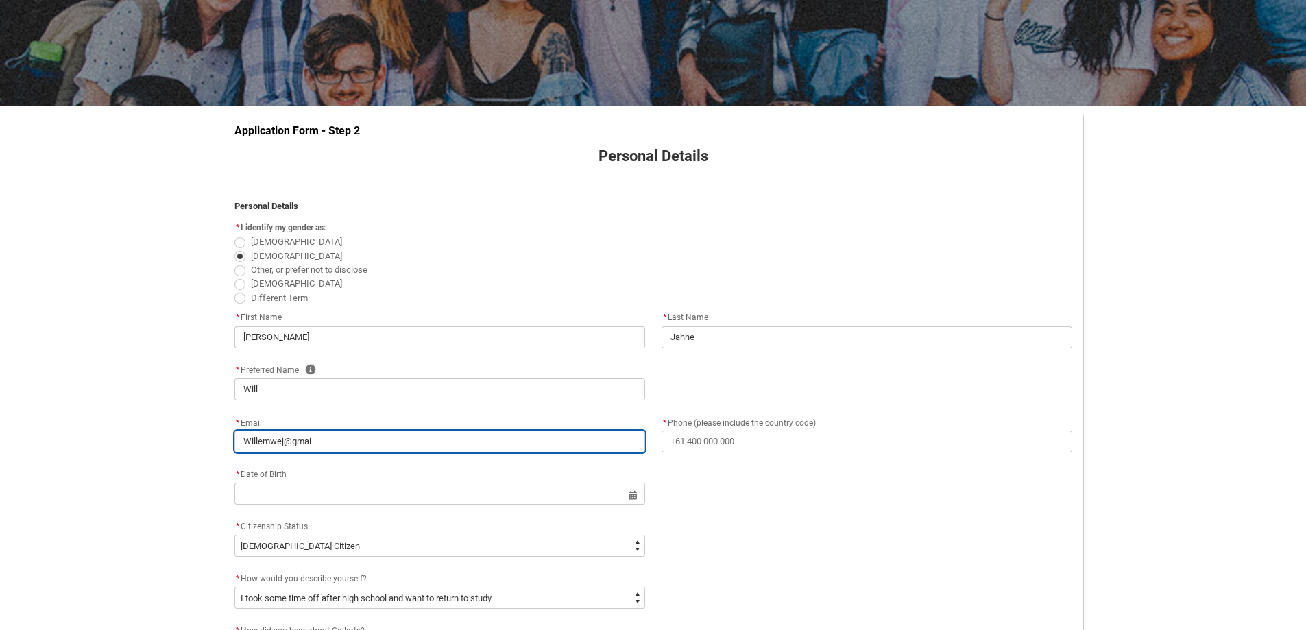
type input "[EMAIL_ADDRESS]"
type lightning-primitive-input-simple "[EMAIL_ADDRESS]."
type input "[EMAIL_ADDRESS]."
type lightning-primitive-input-simple "Willemwej@gmail.c"
type input "Willemwej@gmail.c"
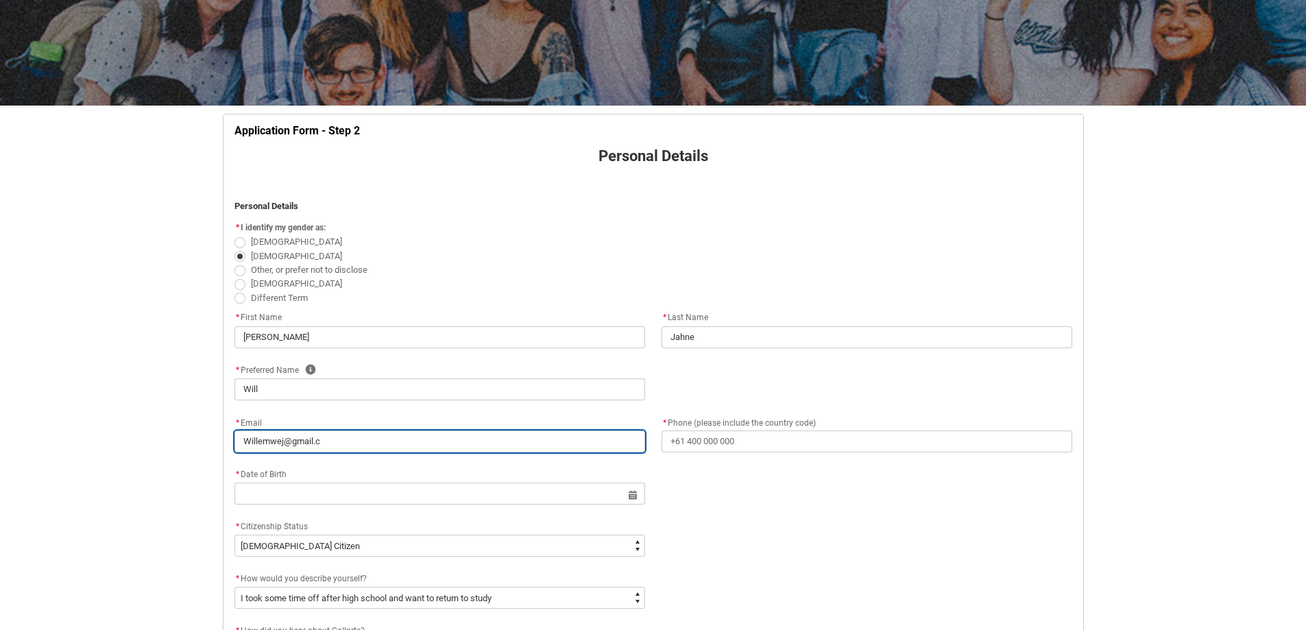
type lightning-primitive-input-simple "[EMAIL_ADDRESS][DOMAIN_NAME]"
type input "[EMAIL_ADDRESS][DOMAIN_NAME]"
type lightning-primitive-input-simple "[EMAIL_ADDRESS][DOMAIN_NAME]"
type input "[EMAIL_ADDRESS][DOMAIN_NAME]"
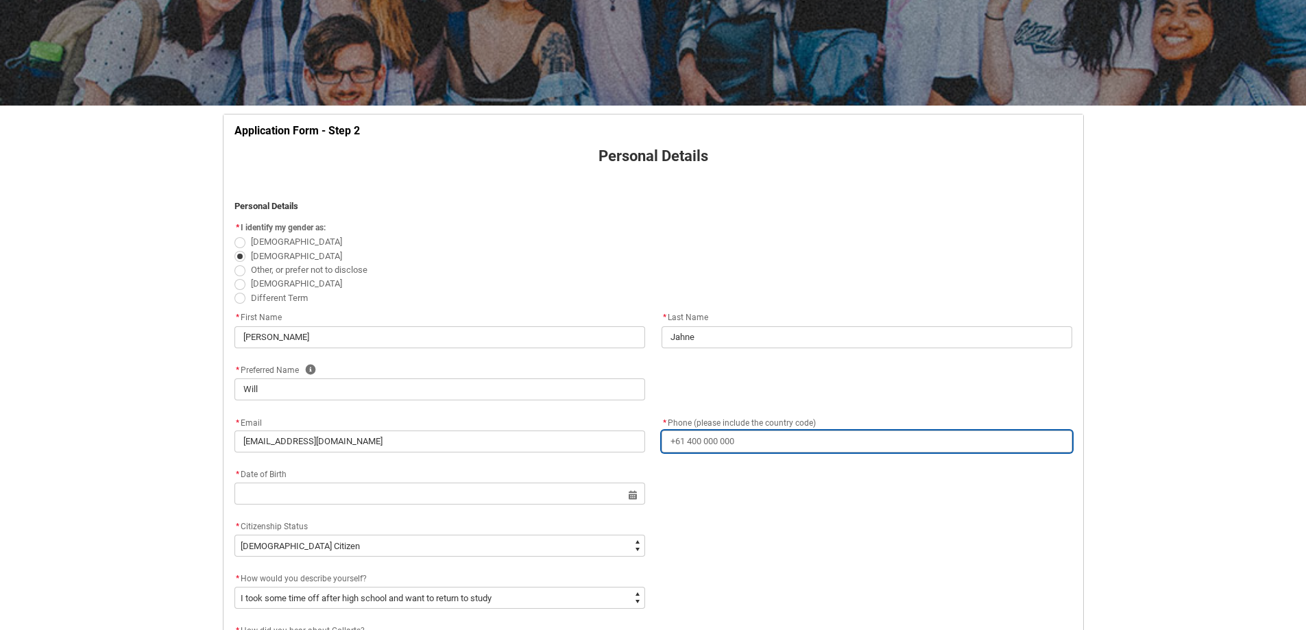
click at [702, 450] on input "* Phone (please include the country code)" at bounding box center [866, 441] width 411 height 22
type lightning-primitive-input-simple "[PHONE_NUMBER]"
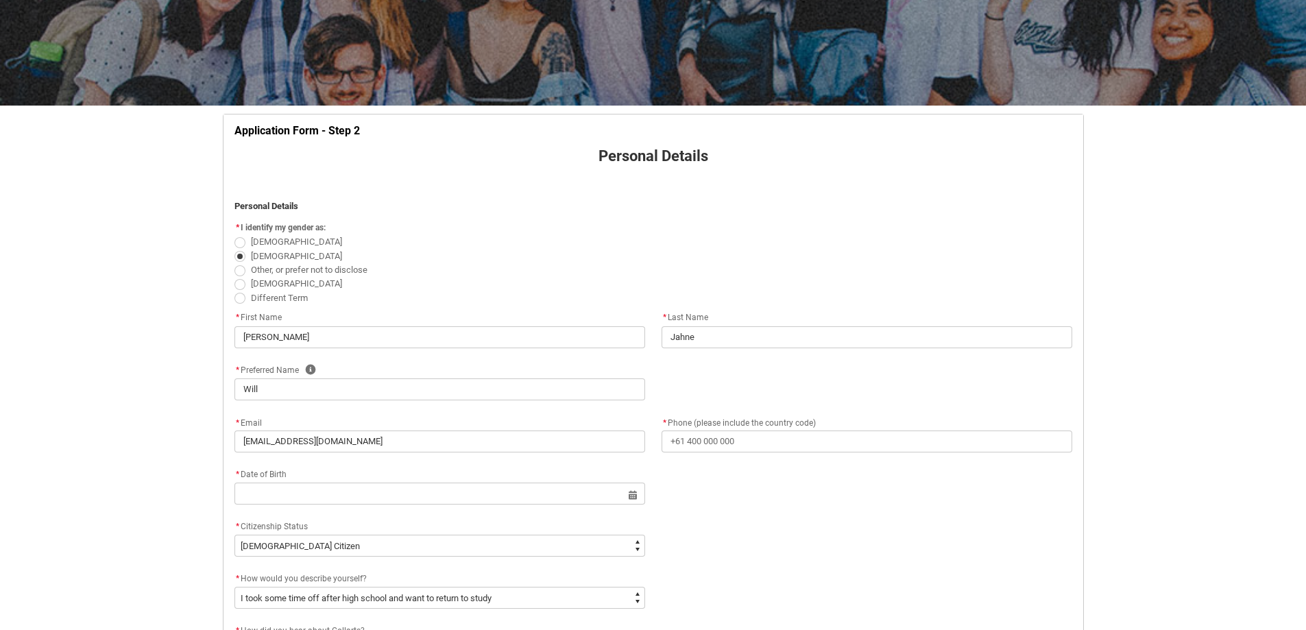
type lightning-primitive-input-simple "[STREET_ADDRESS]"
type lightning-primitive-input-simple "Baranduda"
type lightning-primitive-input-simple "3691"
type lightning-primitive-input-simple "VIC"
type lightning-select "Country_Choice.1101"
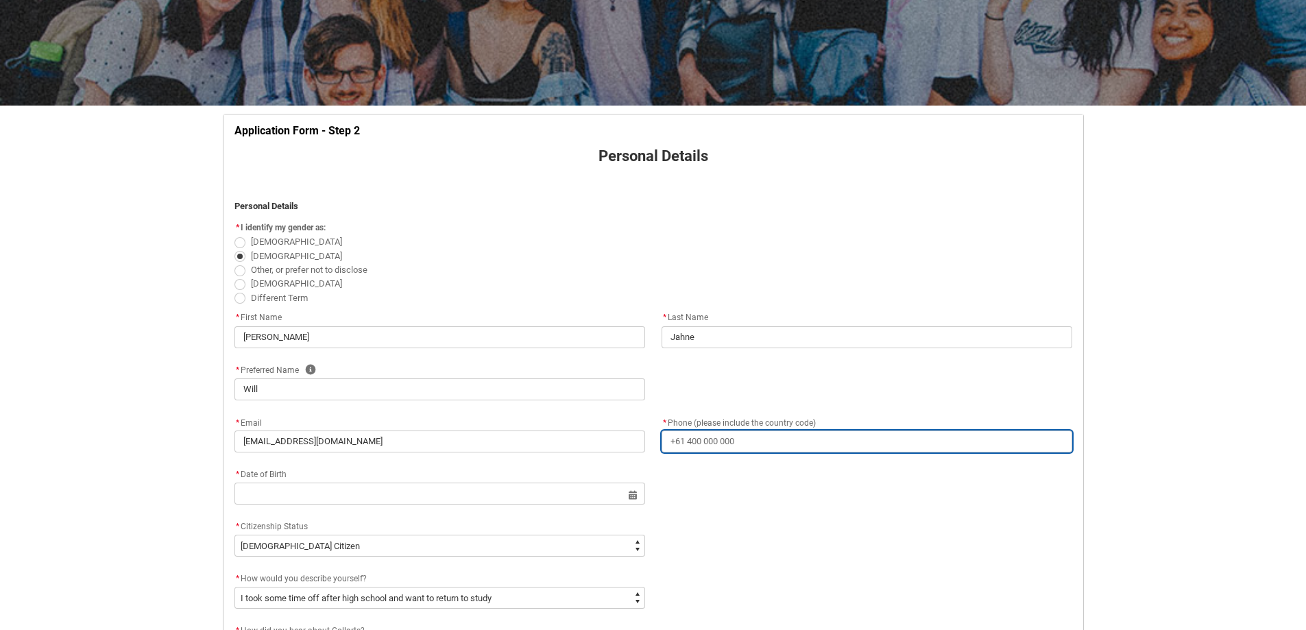
type input "[PHONE_NUMBER]"
type input "[STREET_ADDRESS]"
type input "Baranduda"
type input "3691"
type input "VIC"
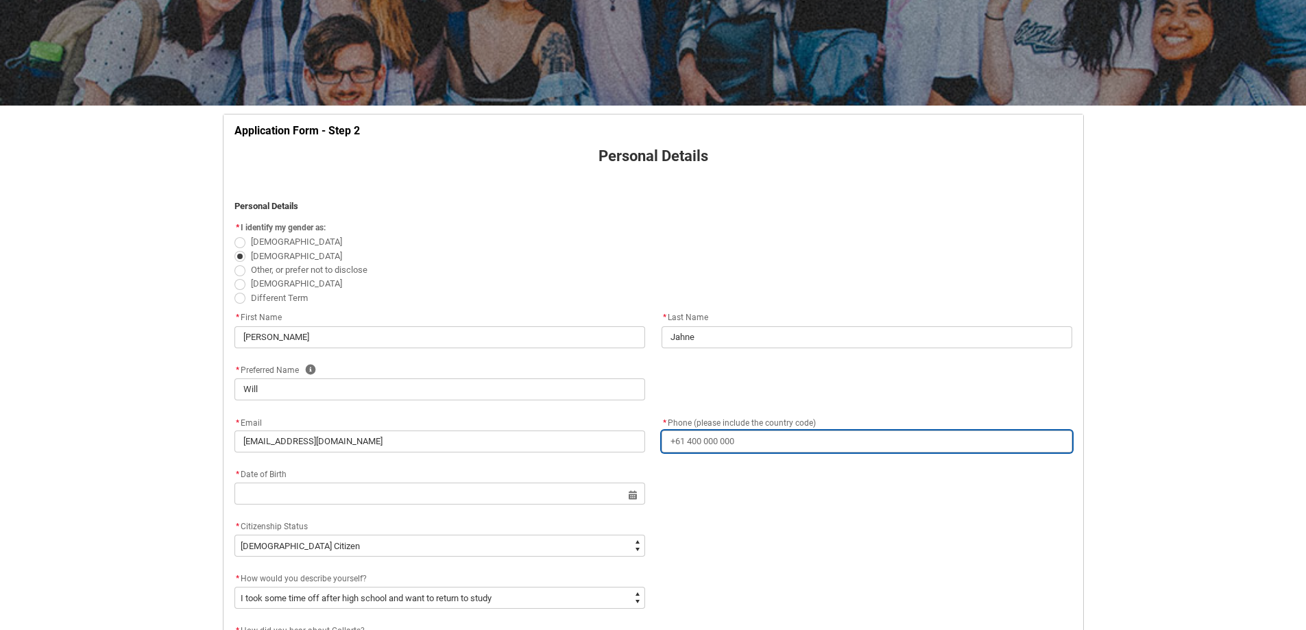
select select "Country_Choice.1101"
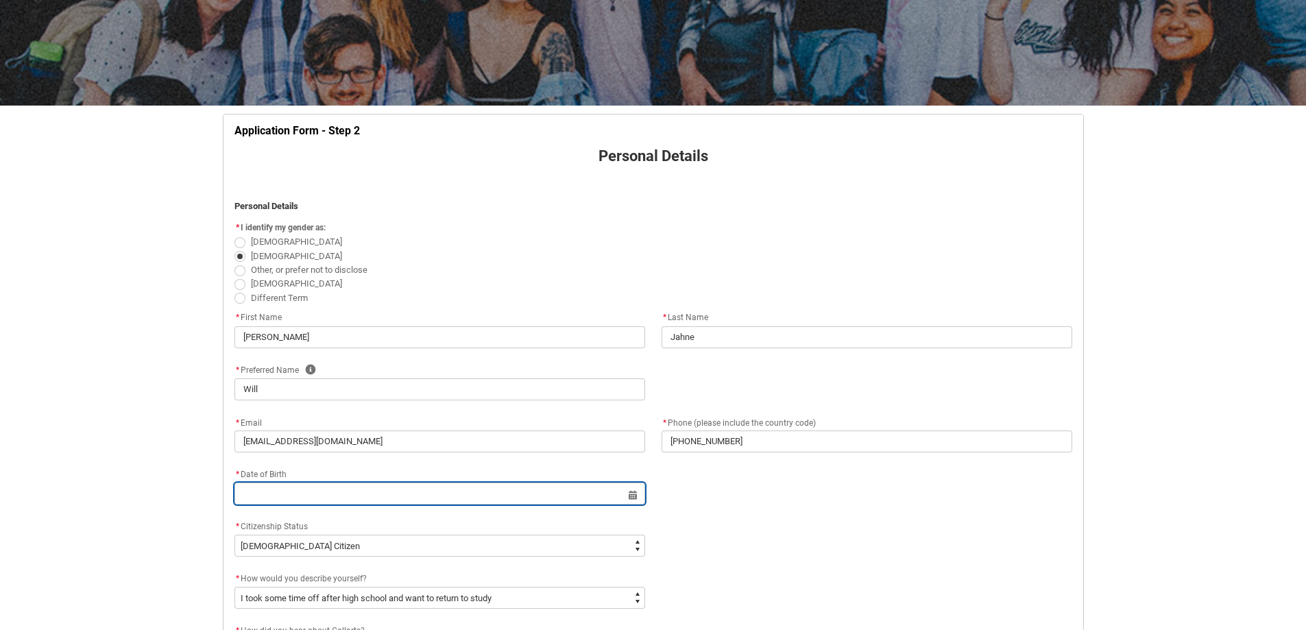
click at [321, 496] on input "REDU_Application_Form_for_Applicant flow" at bounding box center [439, 494] width 411 height 22
select select "2025"
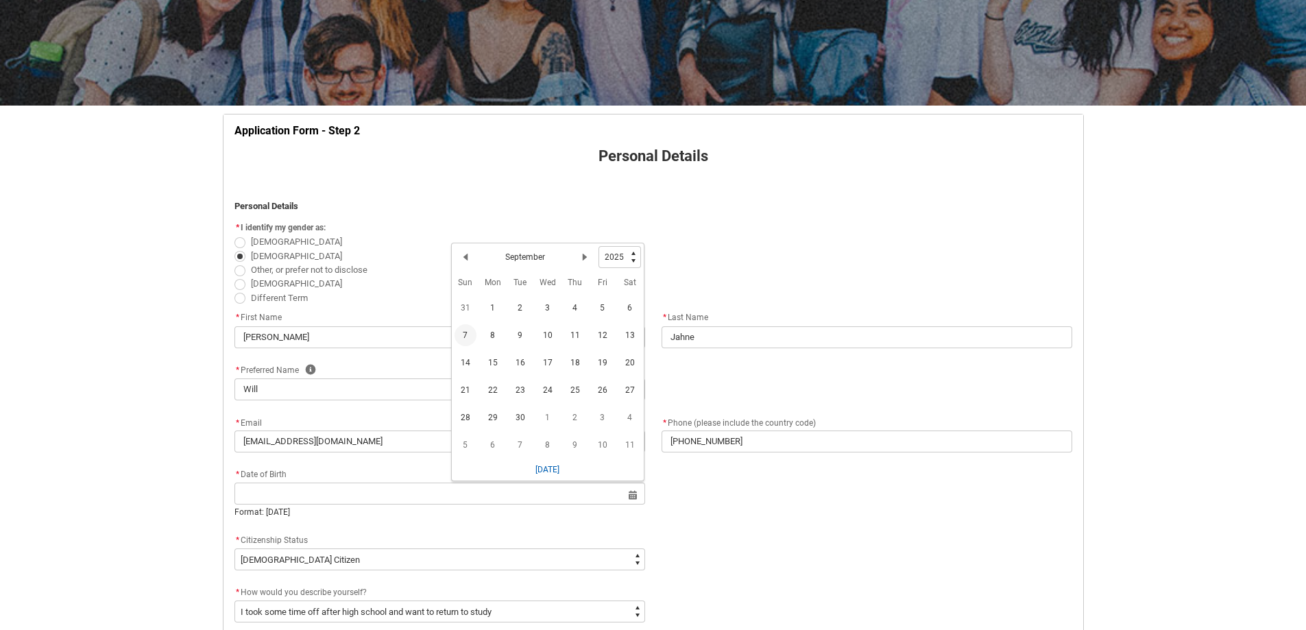
click at [463, 335] on span "7" at bounding box center [465, 335] width 22 height 22
type lightning-datepicker "[DATE]"
type lightning-input "[DATE]"
type input "[DATE]"
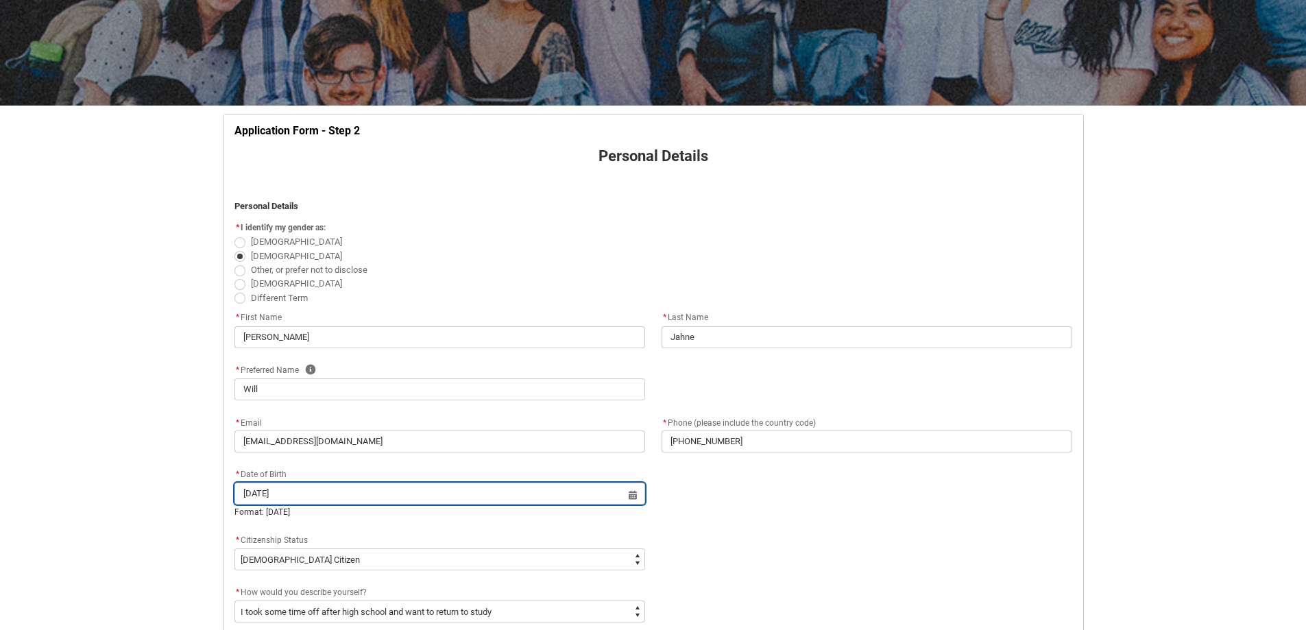
click at [634, 497] on input "[DATE]" at bounding box center [439, 494] width 411 height 22
select select "2025"
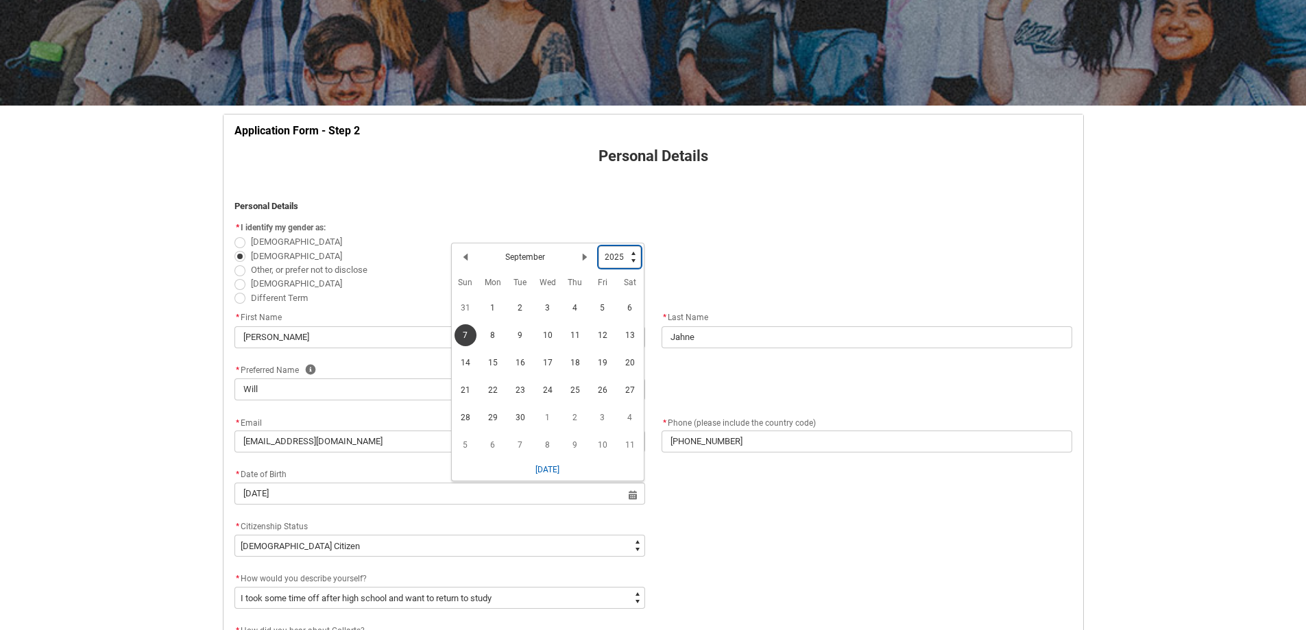
click at [620, 258] on select "1925 1926 1927 1928 1929 1930 1931 1932 1933 1934 1935 1936 1937 1938 1939 1940…" at bounding box center [619, 257] width 42 height 22
type lightning-select "2003"
click at [598, 246] on select "1925 1926 1927 1928 1929 1930 1931 1932 1933 1934 1935 1936 1937 1938 1939 1940…" at bounding box center [619, 257] width 42 height 22
select select "2003"
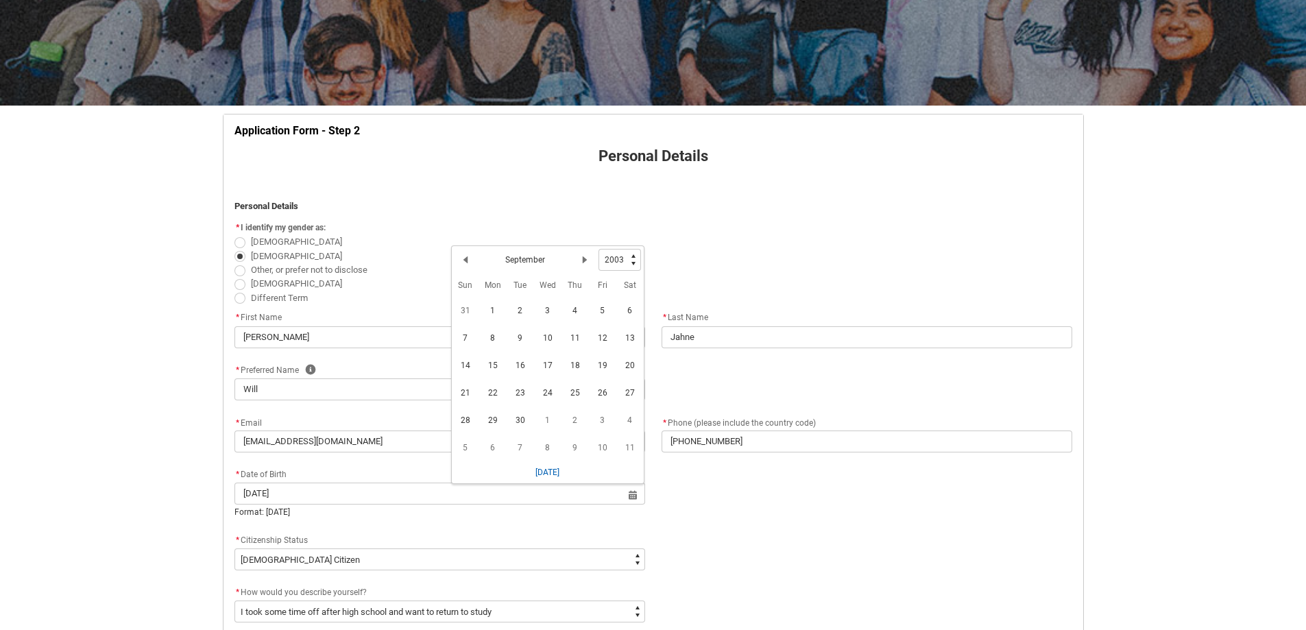
click at [703, 510] on div "* Date of Birth [DEMOGRAPHIC_DATA] Select a date for Previous Month September N…" at bounding box center [653, 499] width 854 height 66
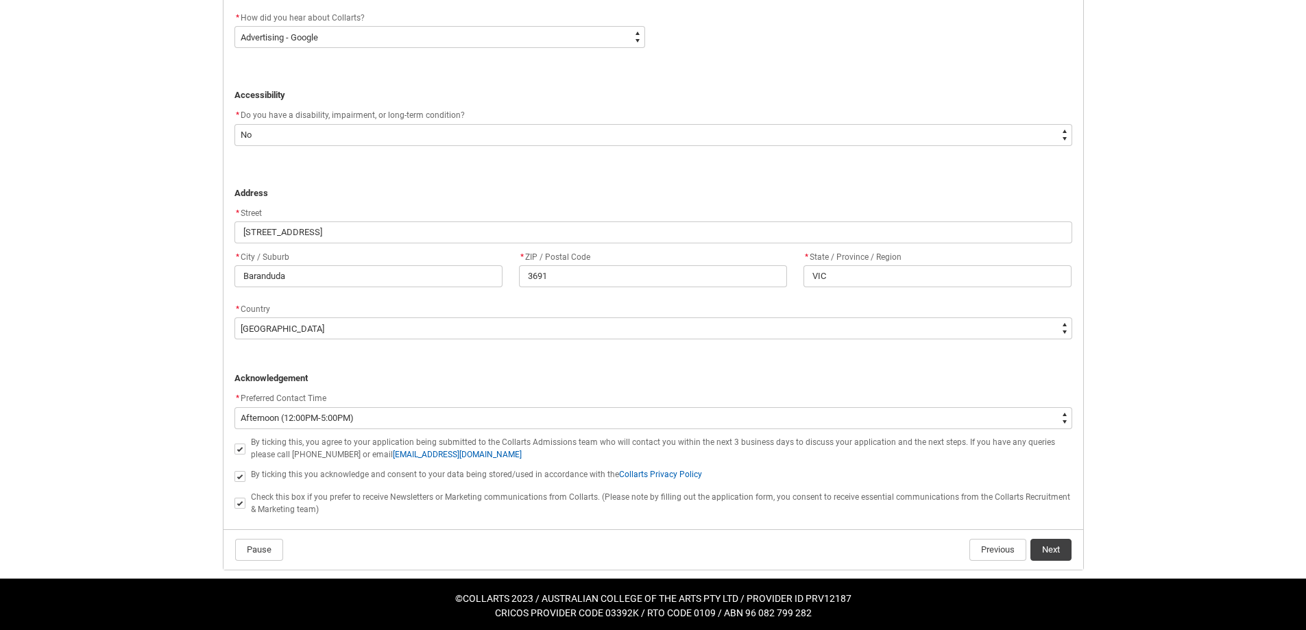
scroll to position [783, 0]
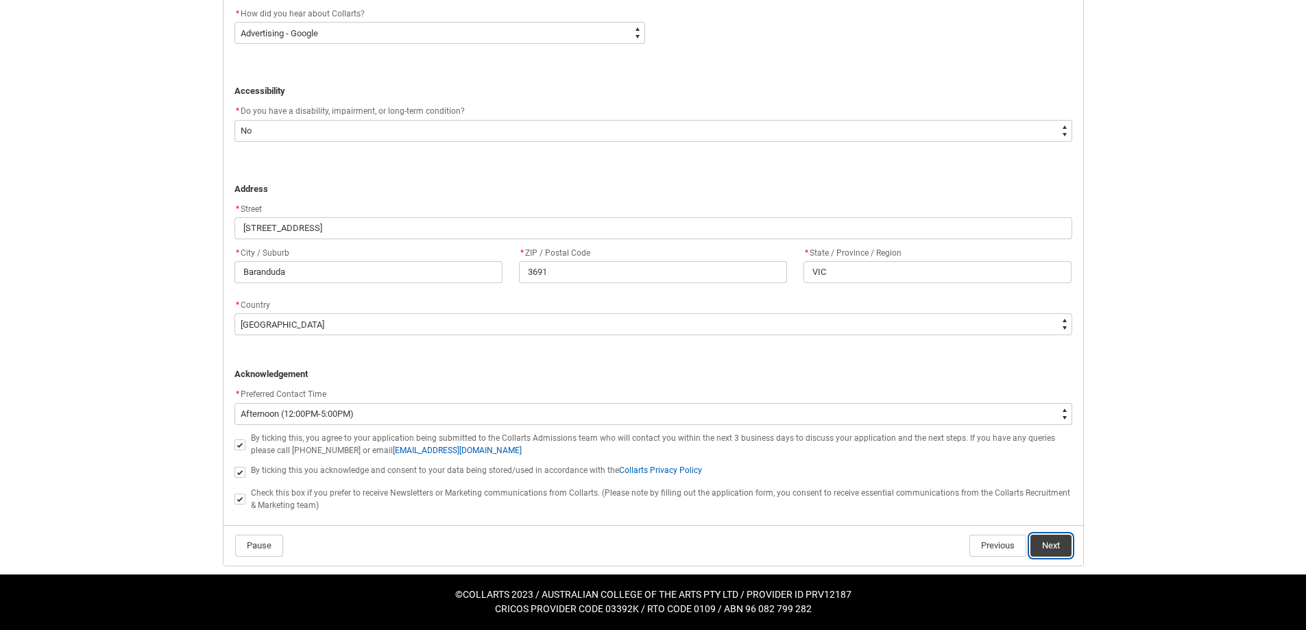
click at [1049, 544] on button "Next" at bounding box center [1050, 546] width 41 height 22
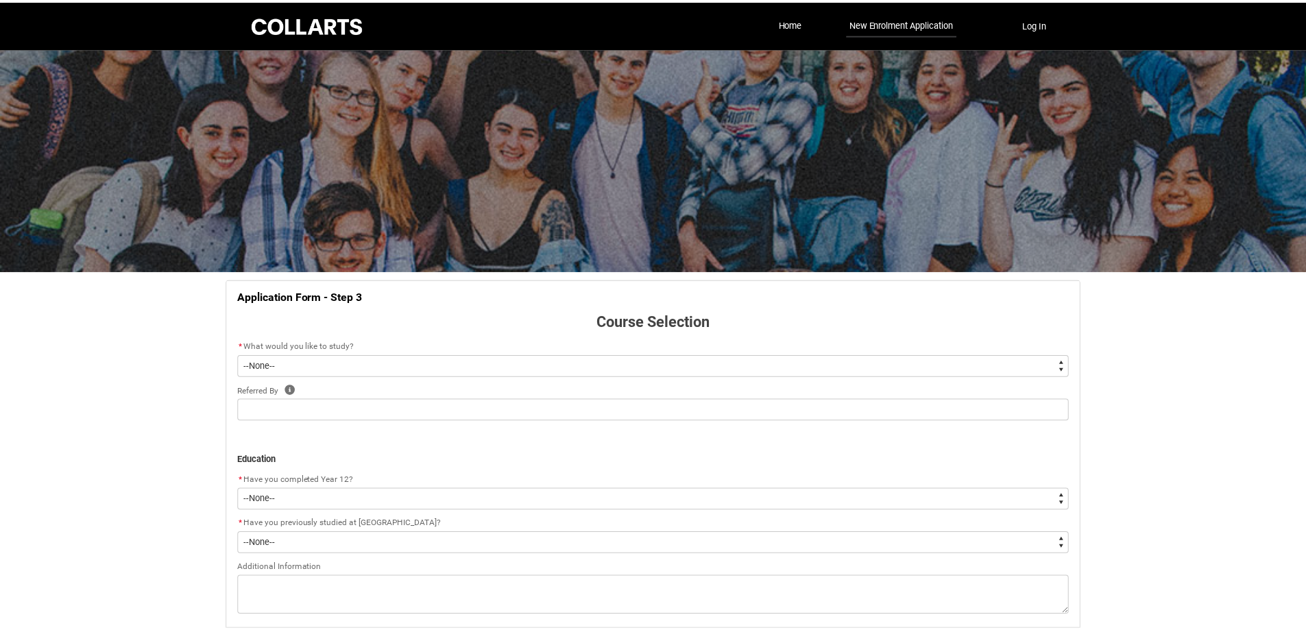
scroll to position [104, 0]
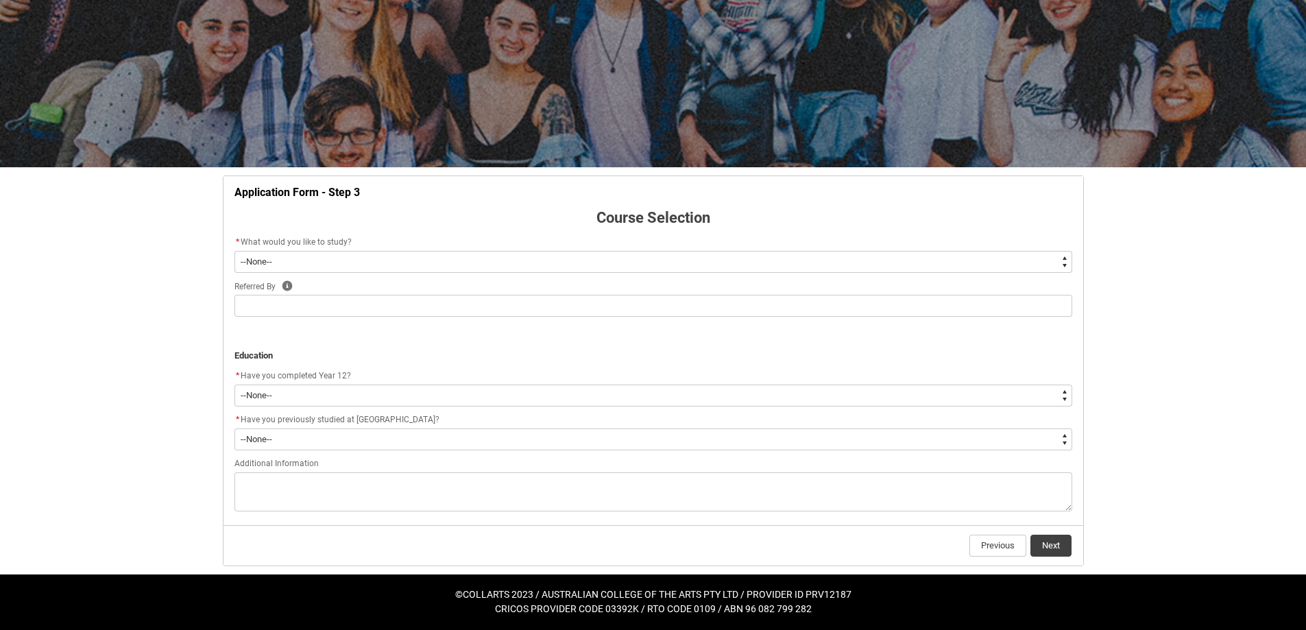
click at [260, 260] on select "--None-- Diploma Bachelor Post Graduate" at bounding box center [653, 262] width 838 height 22
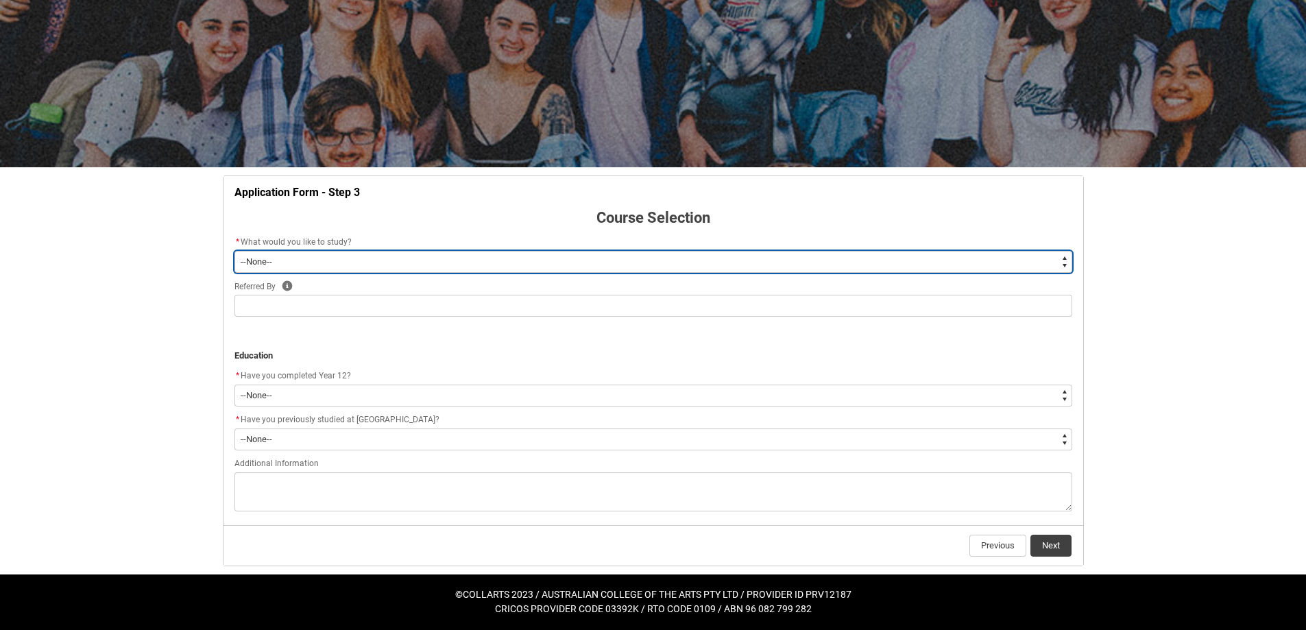
click at [295, 252] on select "--None-- Diploma Bachelor Post Graduate" at bounding box center [653, 262] width 838 height 22
type lightning-select "WhichDegree_Diploma"
click at [234, 251] on select "--None-- Diploma Bachelor Post Graduate" at bounding box center [653, 262] width 838 height 22
select select "WhichDegree_Diploma"
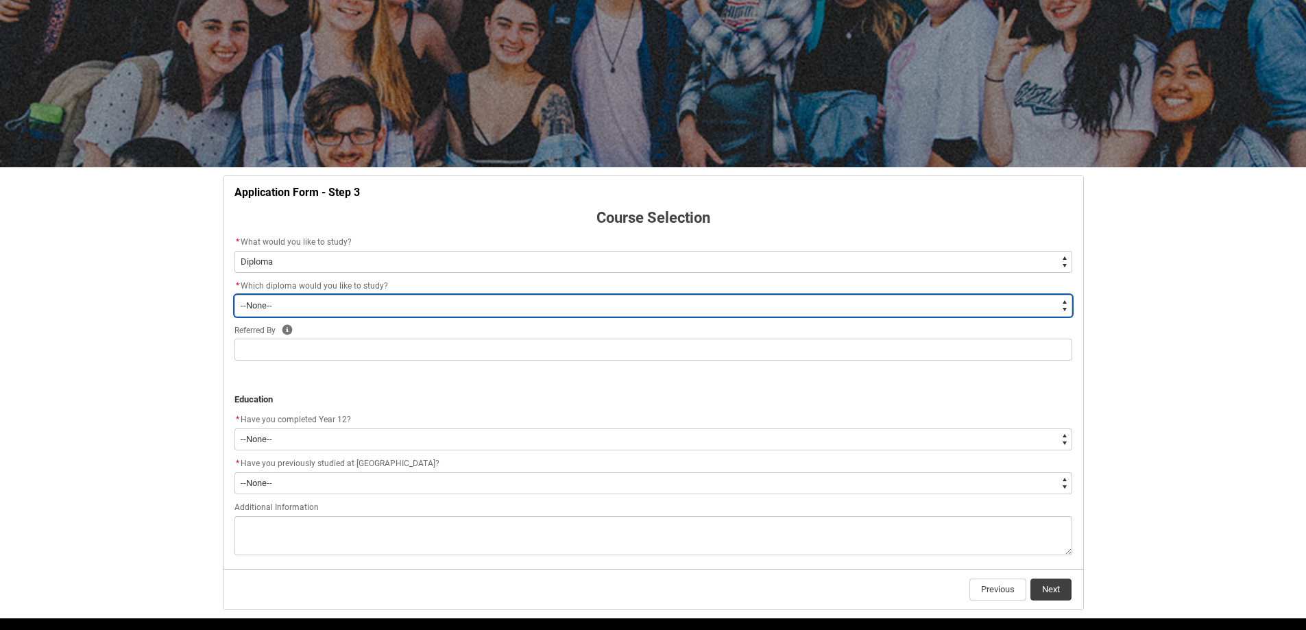
click at [284, 306] on select "--None-- Diploma of 2D Animation Diploma of Applied Business (Entertainment Man…" at bounding box center [653, 306] width 838 height 22
type lightning-select "ProgramChoice_Diploma.001OZ0000040dbuYAA"
click at [234, 295] on select "--None-- Diploma of 2D Animation Diploma of Applied Business (Entertainment Man…" at bounding box center [653, 306] width 838 height 22
select select "ProgramChoice_Diploma.001OZ0000040dbuYAA"
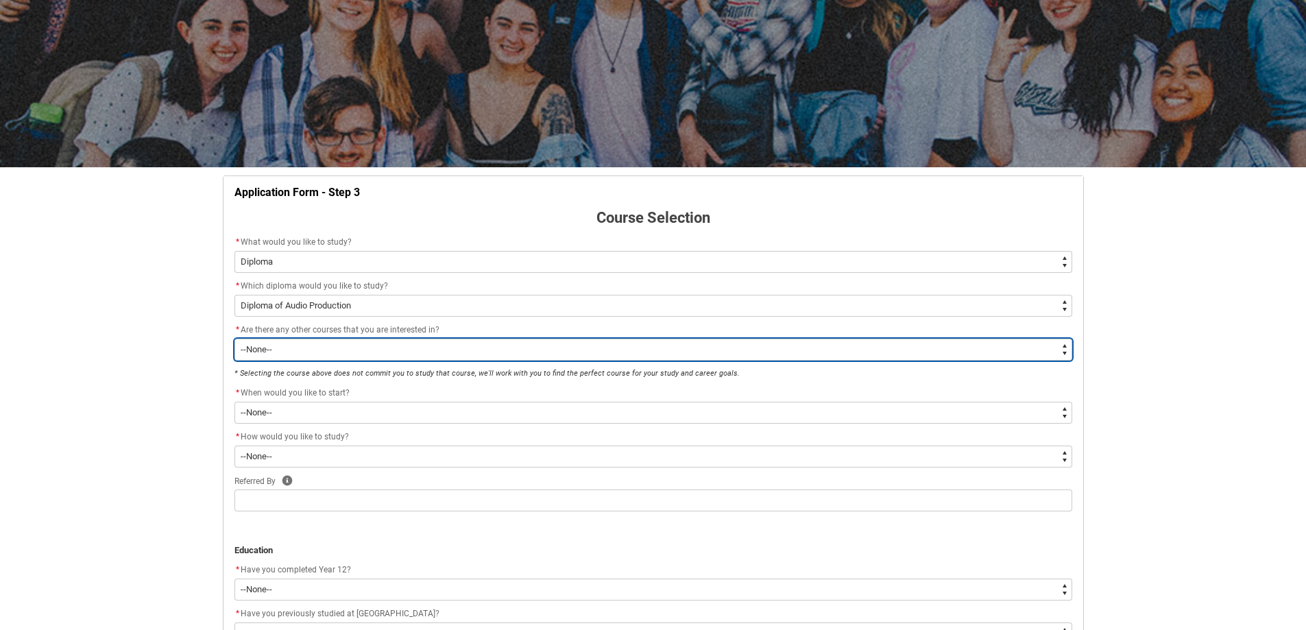
click at [330, 349] on select "--None-- Yes No" at bounding box center [653, 350] width 838 height 22
type lightning-select "Yes_TextChoice"
click at [234, 339] on select "--None-- Yes No" at bounding box center [653, 350] width 838 height 22
select select "Yes_TextChoice"
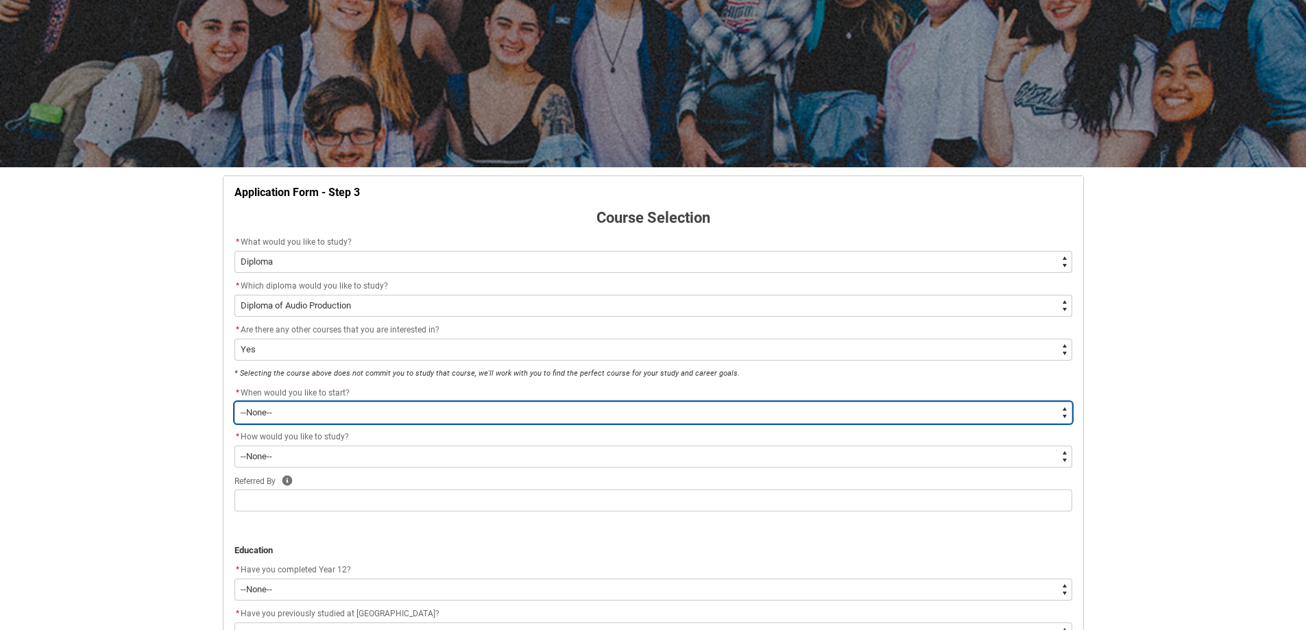
click at [366, 418] on select "--None-- Trimester 1 2026, starting [DATE] Trimester 3 2025, starting [DATE]" at bounding box center [653, 413] width 838 height 22
type lightning-select "Starting_Term.a0pI70000004aTdIAI"
click at [234, 402] on select "--None-- Trimester 1 2026, starting [DATE] Trimester 3 2025, starting [DATE]" at bounding box center [653, 413] width 838 height 22
select select "Starting_Term.a0pI70000004aTdIAI"
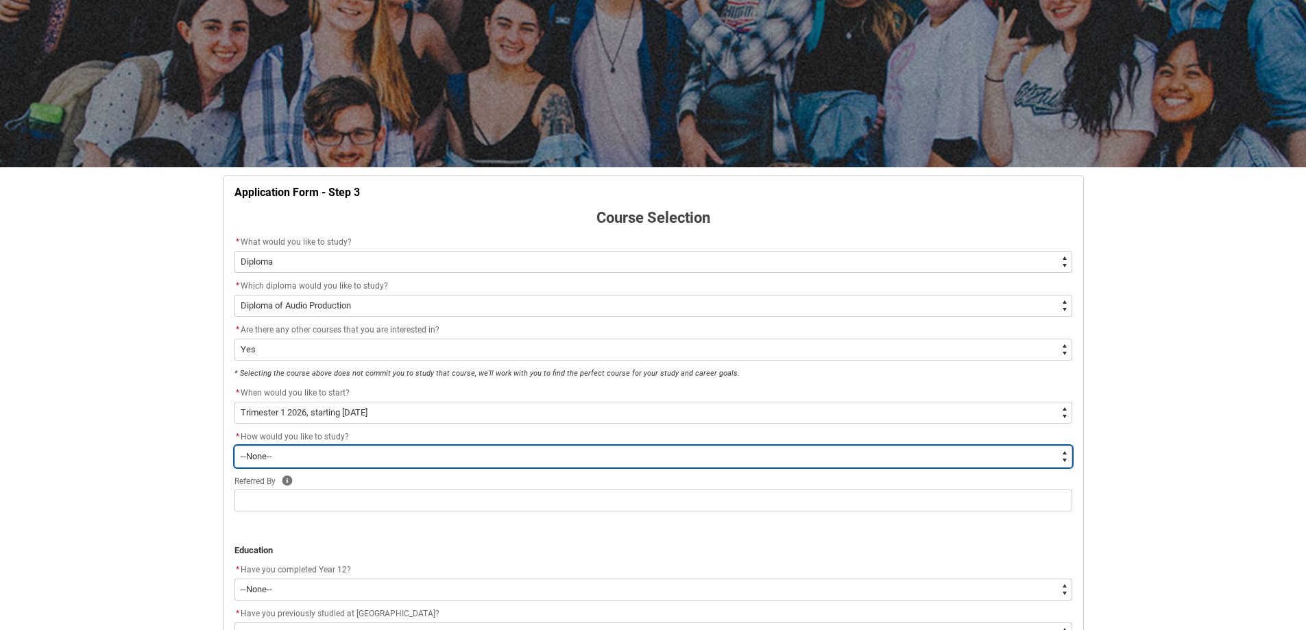
click at [319, 451] on select "--None-- On-campus Online" at bounding box center [653, 457] width 838 height 22
type lightning-select "WhichStudyMethod_Online"
click at [234, 446] on select "--None-- On-campus Online" at bounding box center [653, 457] width 838 height 22
select select "WhichStudyMethod_Online"
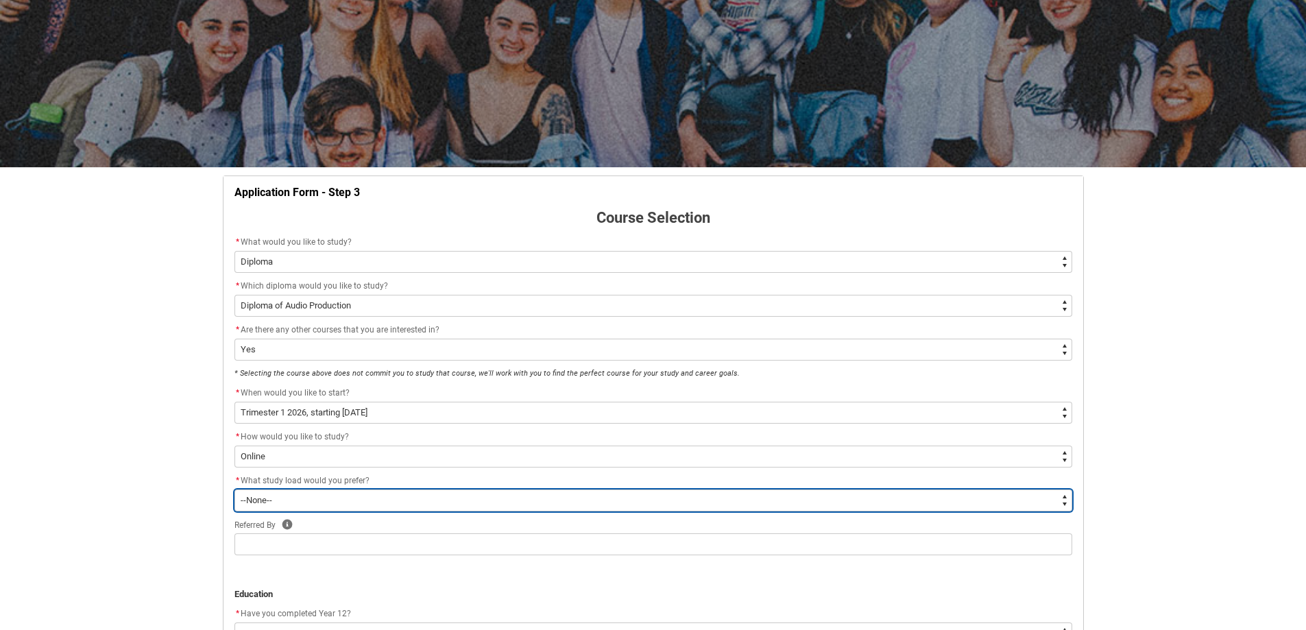
click at [291, 499] on select "--None-- Full-time Part-time" at bounding box center [653, 500] width 838 height 22
type lightning-select "WhichStudyLoad_FullTime"
click at [234, 489] on select "--None-- Full-time Part-time" at bounding box center [653, 500] width 838 height 22
select select "WhichStudyLoad_FullTime"
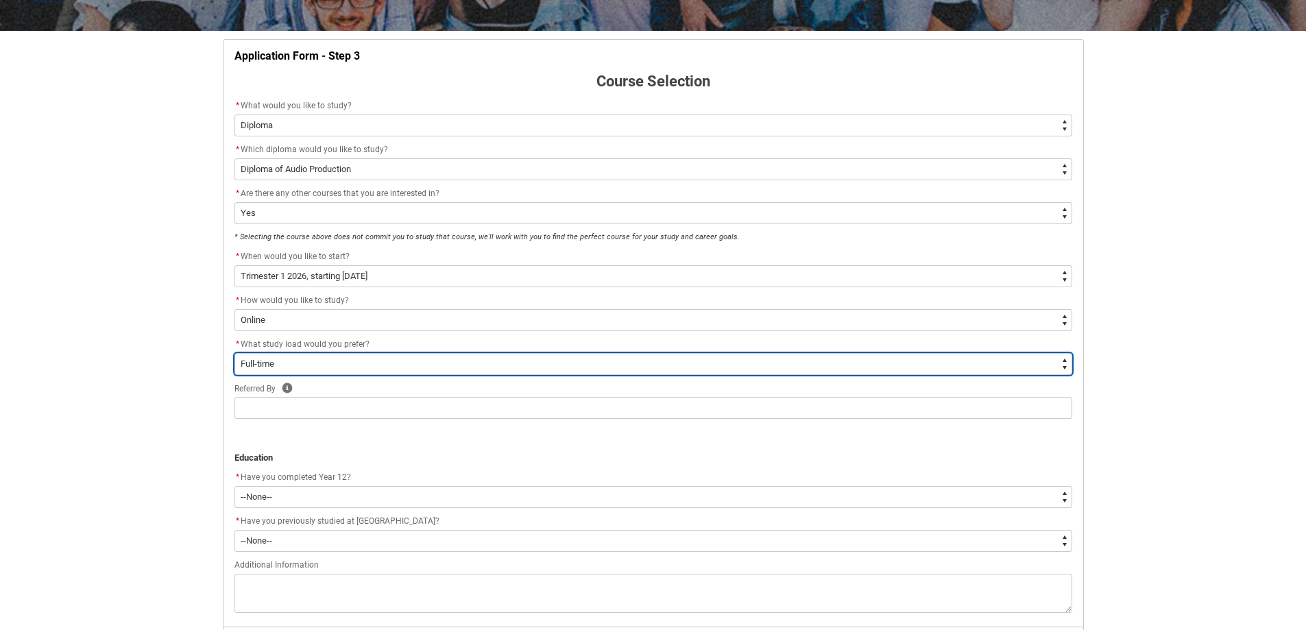
scroll to position [241, 0]
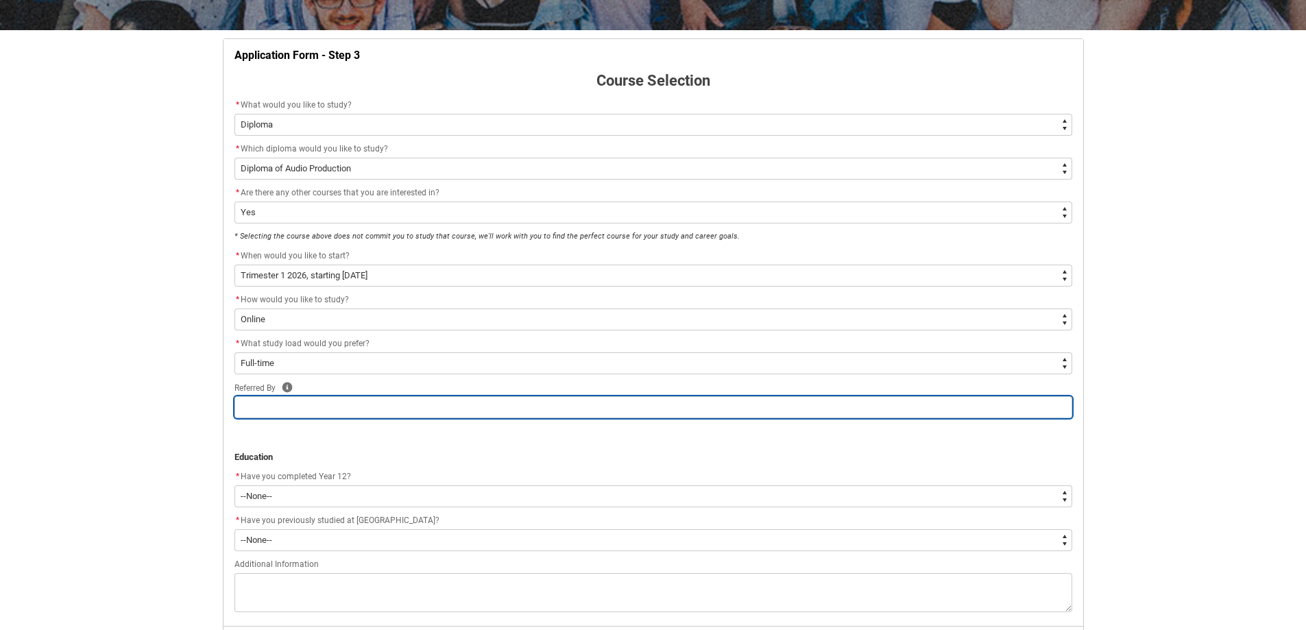
click at [300, 411] on input "REDU_Application_Form_for_Applicant flow" at bounding box center [653, 407] width 838 height 22
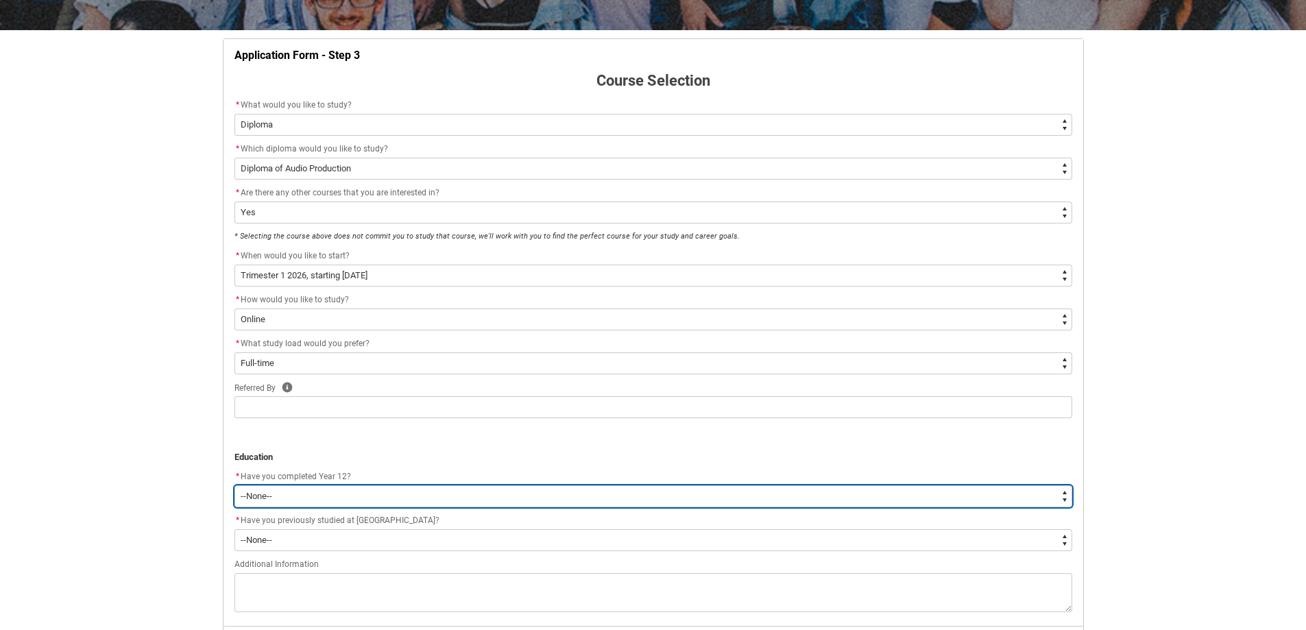
click at [308, 496] on select "--None-- Yes No Other" at bounding box center [653, 496] width 838 height 22
type lightning-select "Year_12_Completition.Yes"
click at [234, 485] on select "--None-- Yes No Other" at bounding box center [653, 496] width 838 height 22
select select "Year_12_Completition.Yes"
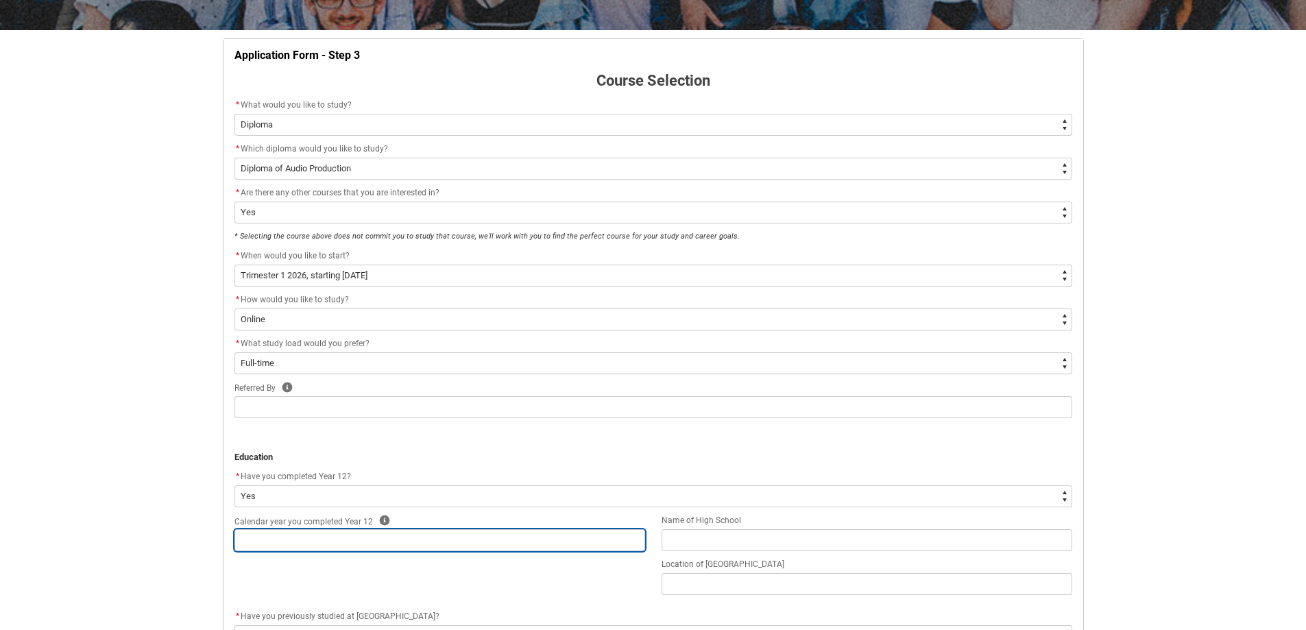
click at [278, 533] on input "REDU_Application_Form_for_Applicant flow" at bounding box center [439, 540] width 411 height 22
click at [371, 518] on lightning-formatted-rich-text "Calendar year you completed Year 12" at bounding box center [306, 520] width 144 height 12
click at [379, 520] on icon "REDU_Application_Form_for_Applicant flow" at bounding box center [384, 520] width 11 height 11
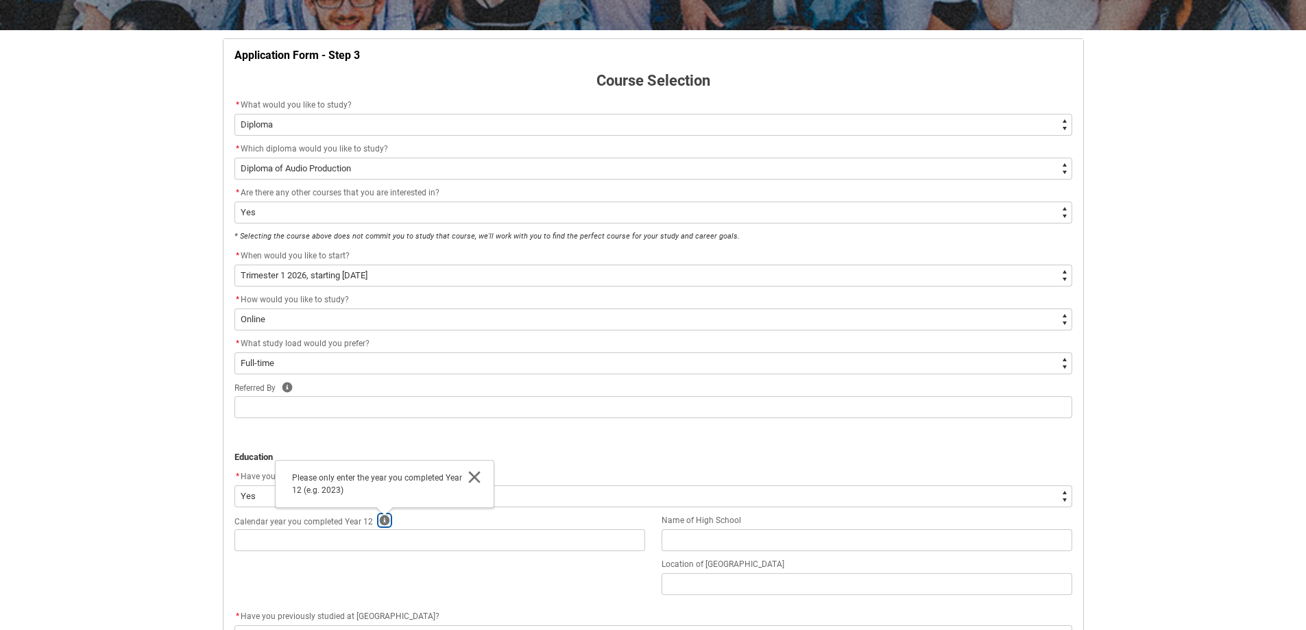
click at [379, 520] on icon "REDU_Application_Form_for_Applicant flow" at bounding box center [384, 520] width 10 height 10
click at [350, 534] on input "REDU_Application_Form_for_Applicant flow" at bounding box center [439, 540] width 411 height 22
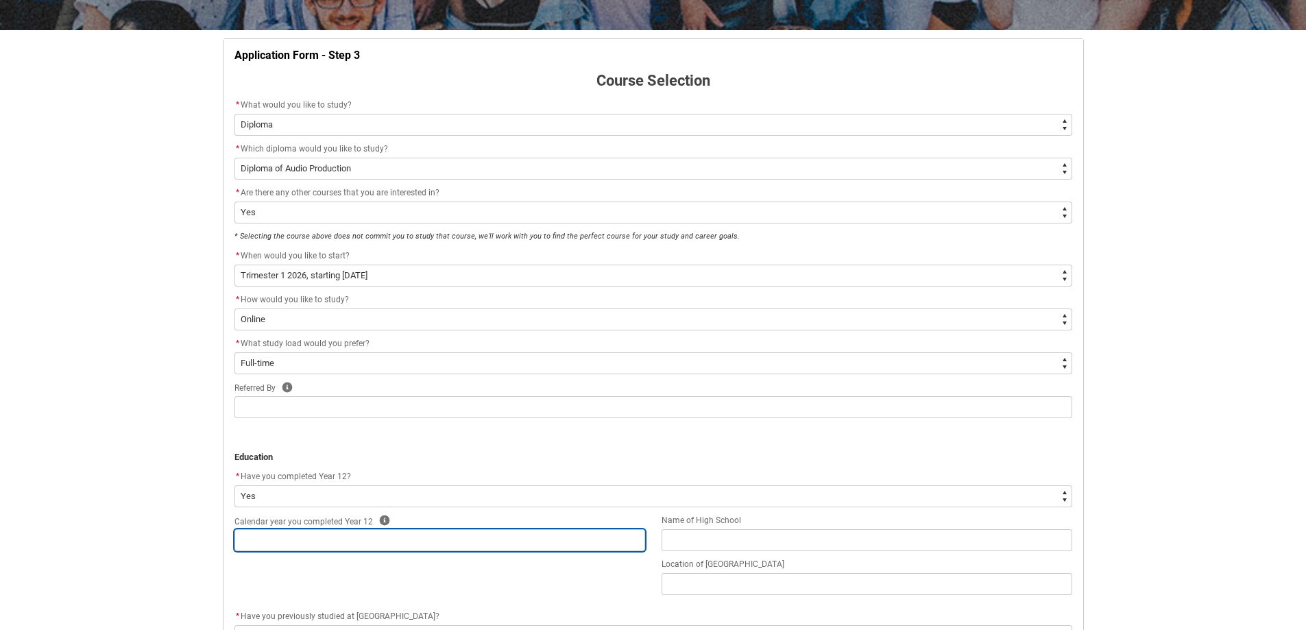
type lightning-primitive-input-simple "2"
type input "2"
type lightning-primitive-input-simple "20"
type input "20"
type lightning-primitive-input-simple "202"
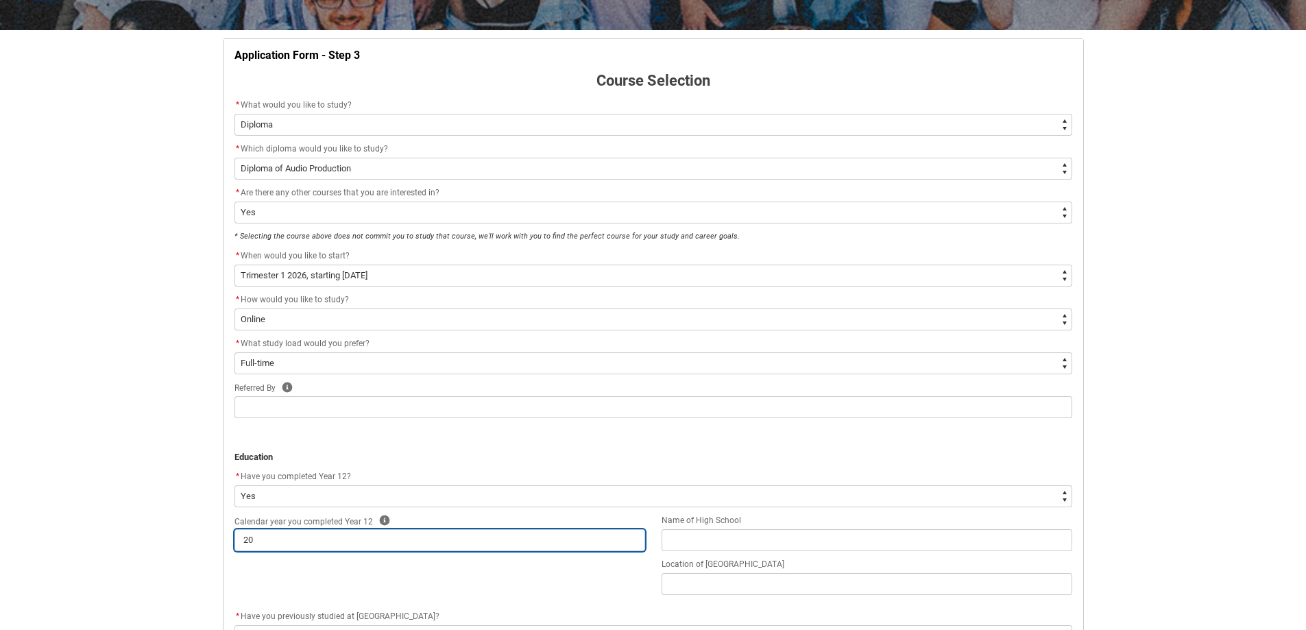
type input "202"
type lightning-primitive-input-simple "2021"
type input "2021"
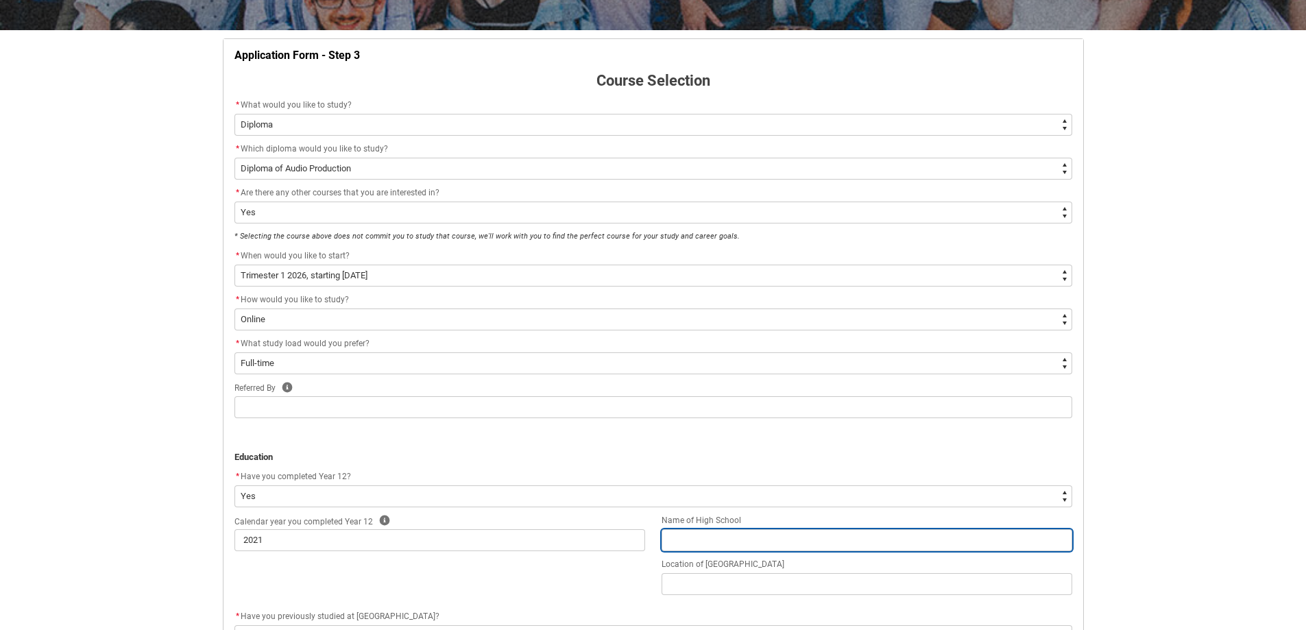
click at [721, 538] on input "REDU_Application_Form_for_Applicant flow" at bounding box center [866, 540] width 411 height 22
type lightning-primitive-input-simple "w"
type input "w"
type lightning-primitive-input-simple "wo"
type input "wo"
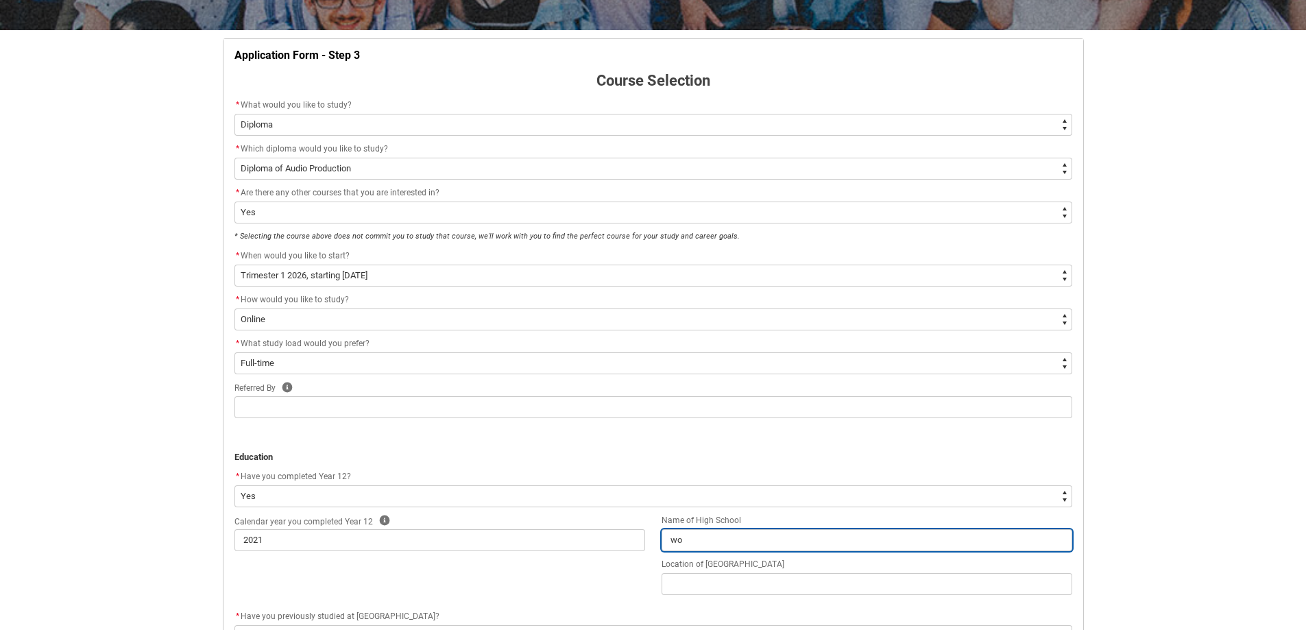
type lightning-primitive-input-simple "wod"
type input "wod"
type lightning-primitive-input-simple "wodo"
type input "wodo"
type lightning-primitive-input-simple "wod"
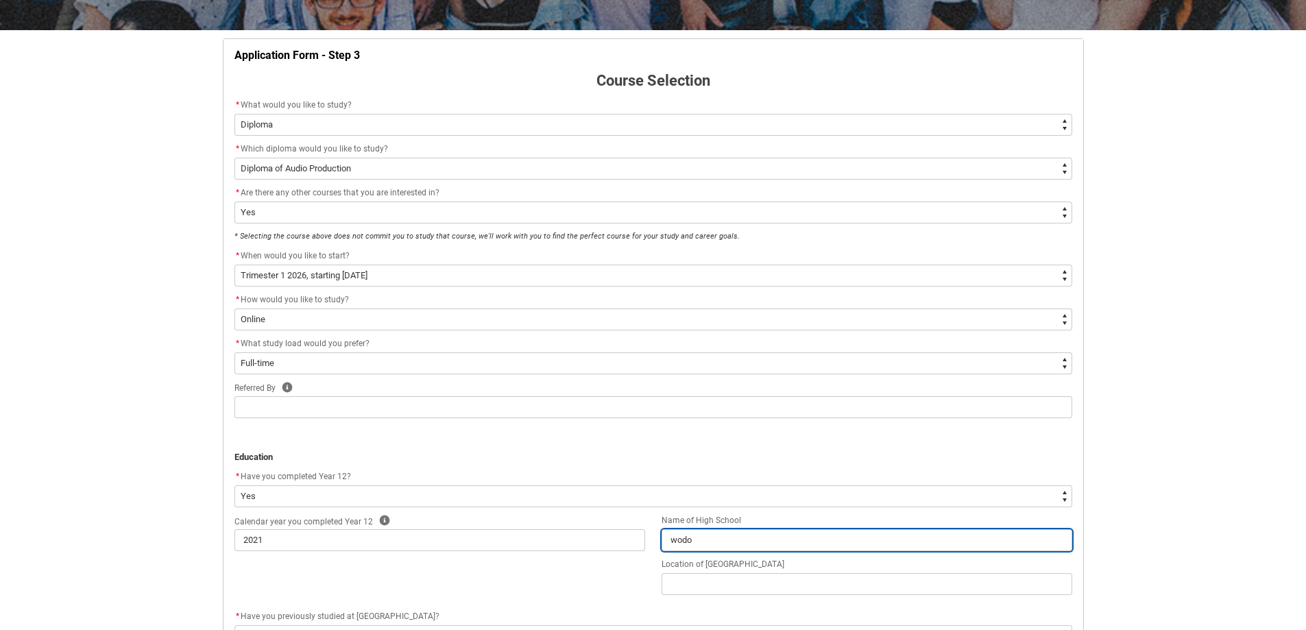
type input "wod"
type lightning-primitive-input-simple "wo"
type input "wo"
type lightning-primitive-input-simple "w"
type input "w"
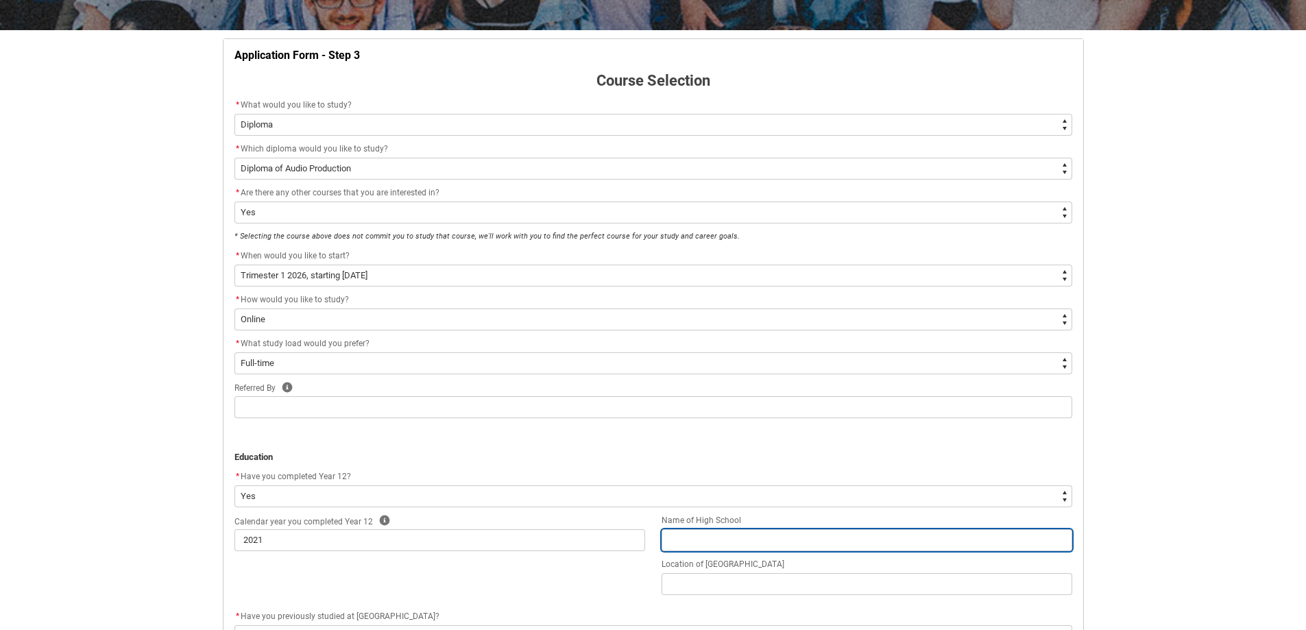
type lightning-primitive-input-simple "W"
type input "W"
type lightning-primitive-input-simple "Wo"
type input "Wo"
type lightning-primitive-input-simple "Wod"
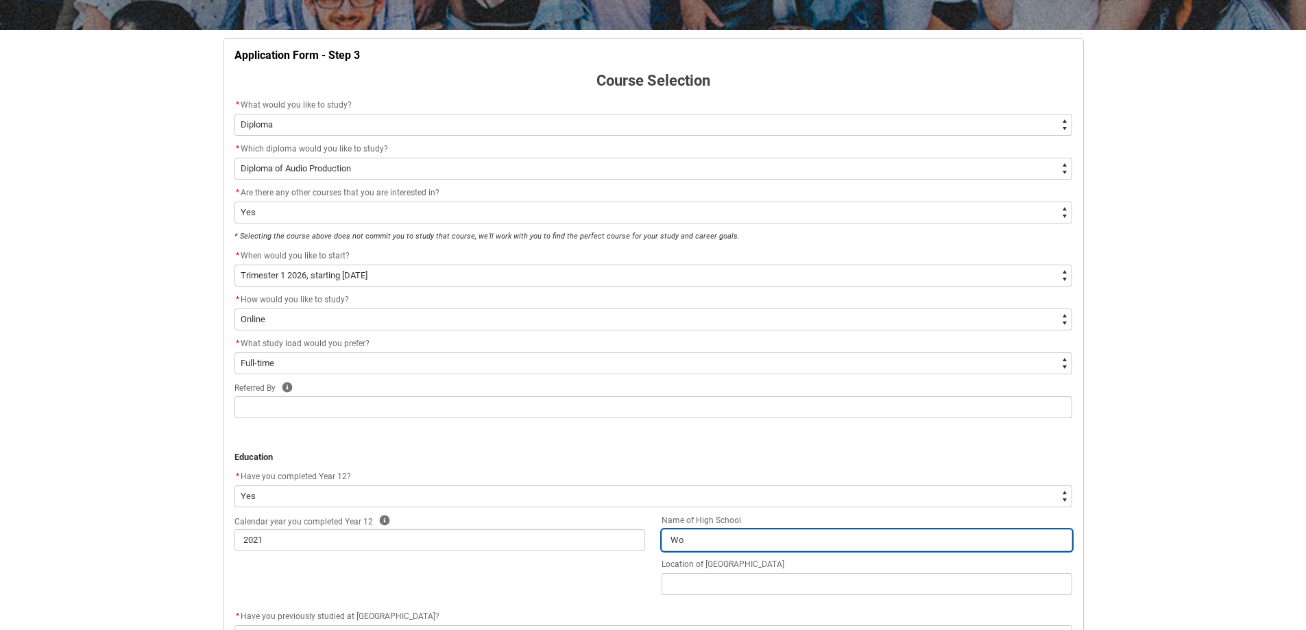
type input "Wod"
type lightning-primitive-input-simple "Wodo"
type input "Wodo"
type lightning-primitive-input-simple "Wodom"
type input "Wodom"
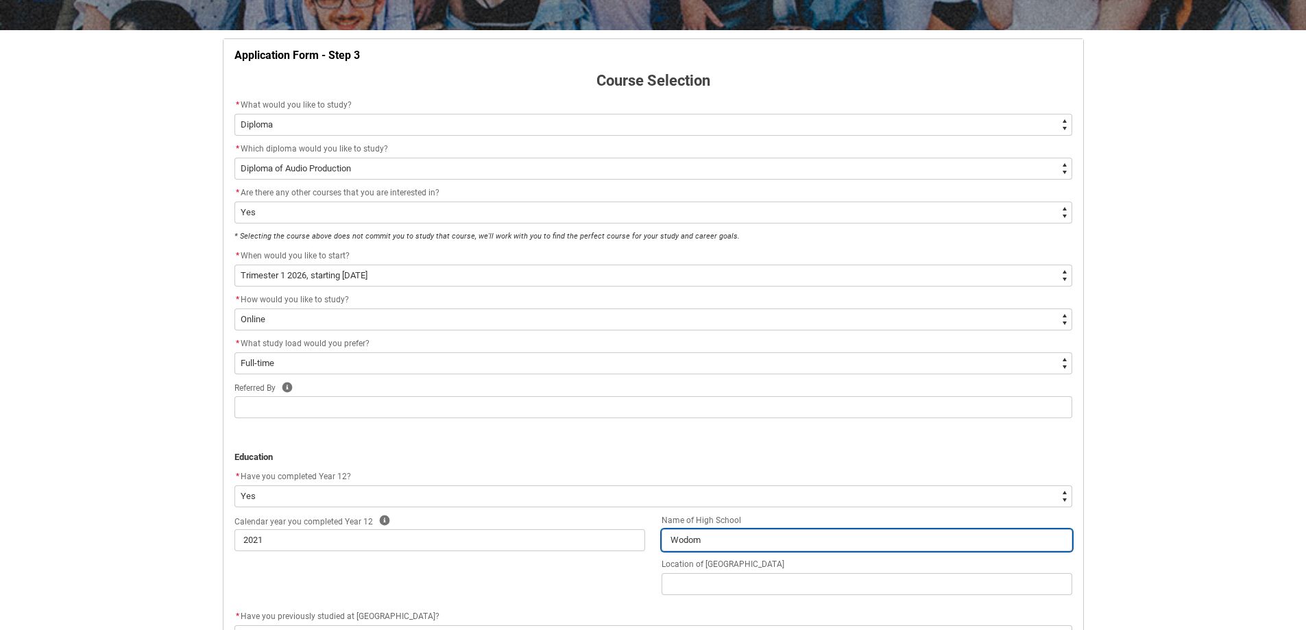
type lightning-primitive-input-simple "Wodo"
type input "Wodo"
type lightning-primitive-input-simple "Wodon"
type input "Wodon"
type lightning-primitive-input-simple "Wodong"
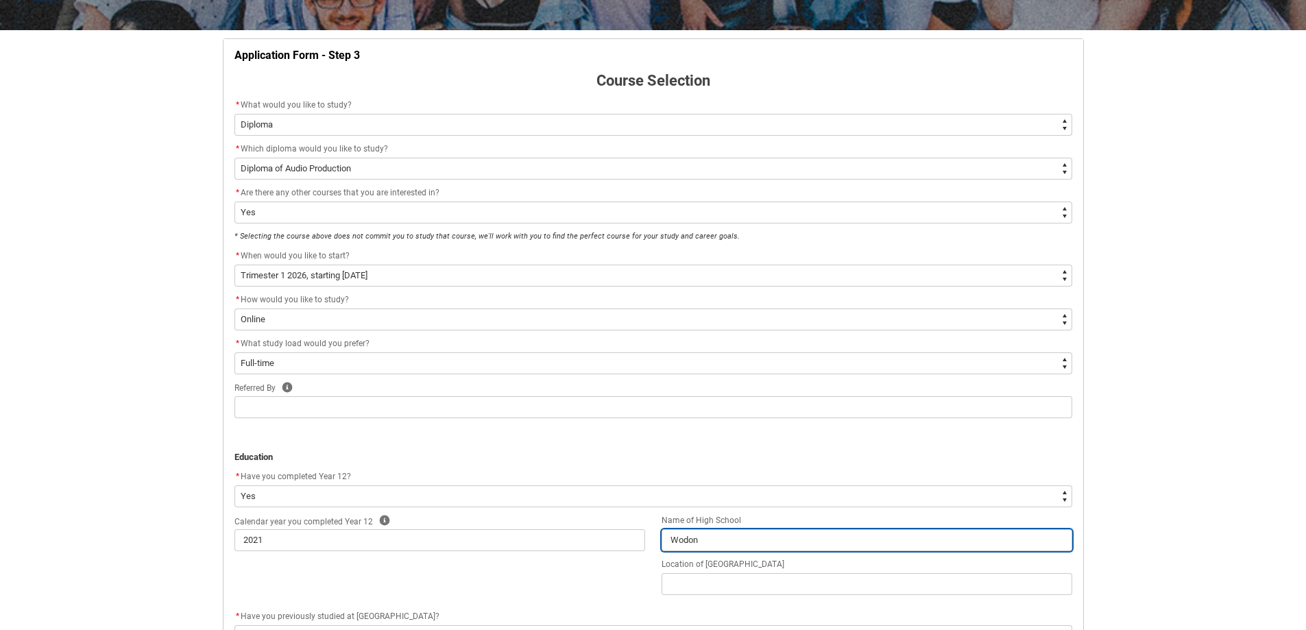
type input "Wodong"
type lightning-primitive-input-simple "Wodonga"
type input "Wodonga"
type lightning-primitive-input-simple "Wodonga"
type input "Wodonga"
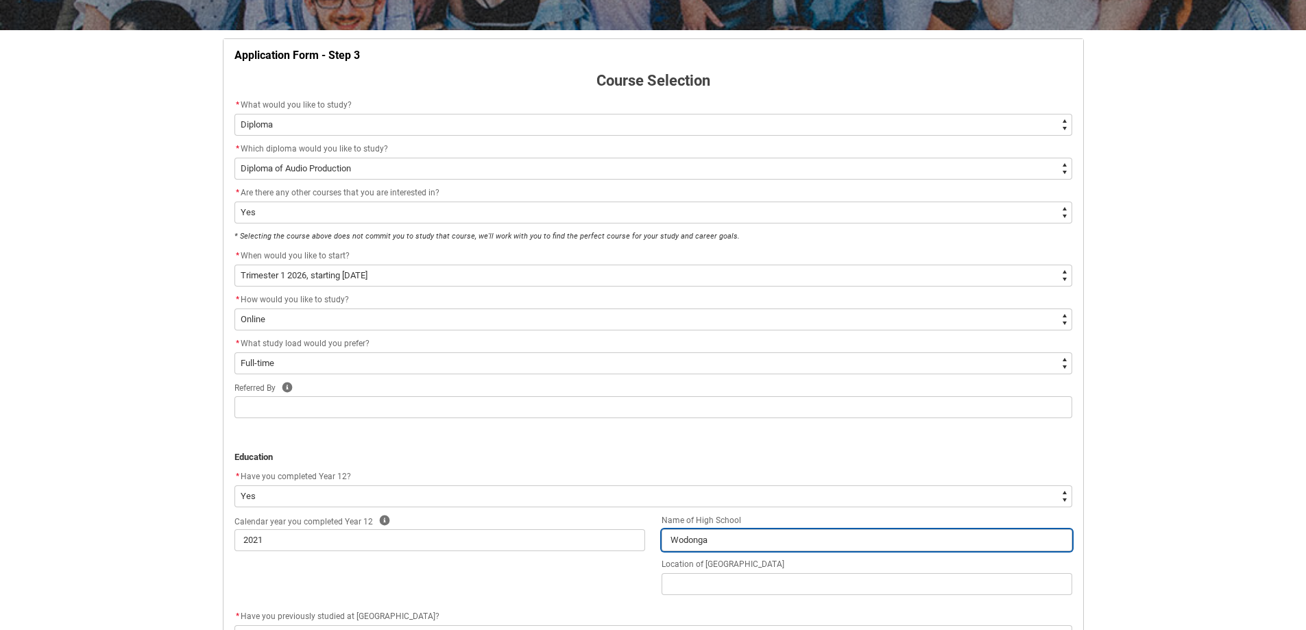
type lightning-primitive-input-simple "Wodonga S"
type input "Wodonga S"
type lightning-primitive-input-simple "Wodonga Se"
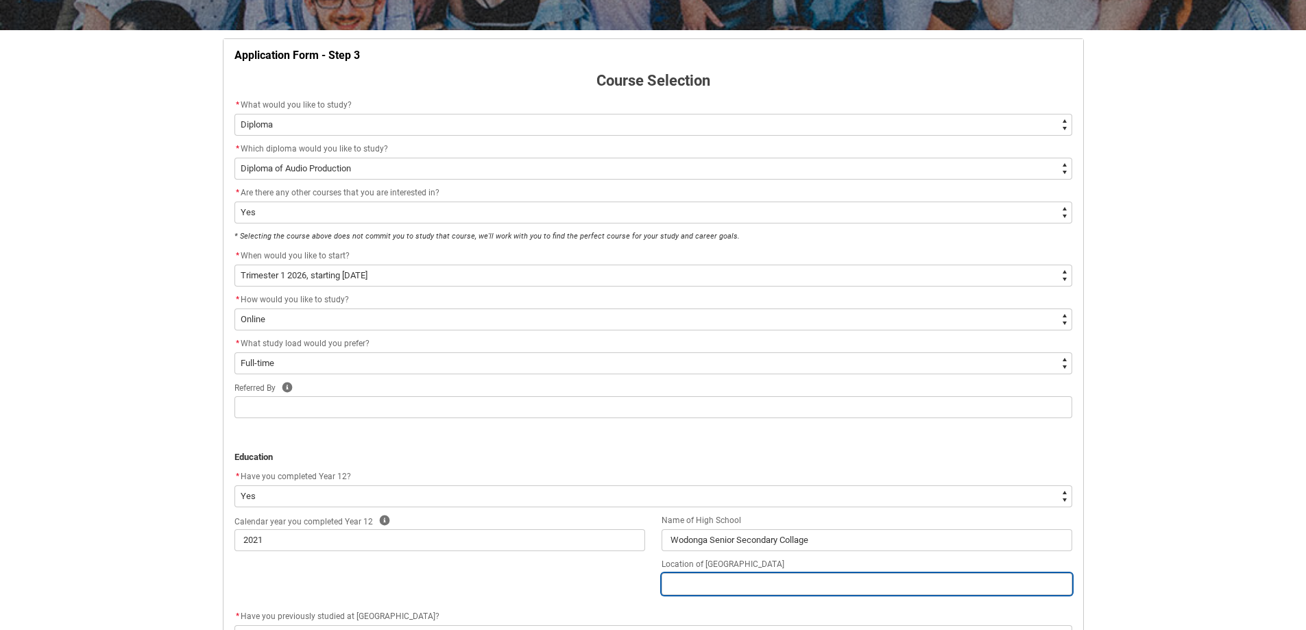
click at [734, 579] on input "REDU_Application_Form_for_Applicant flow" at bounding box center [866, 584] width 411 height 22
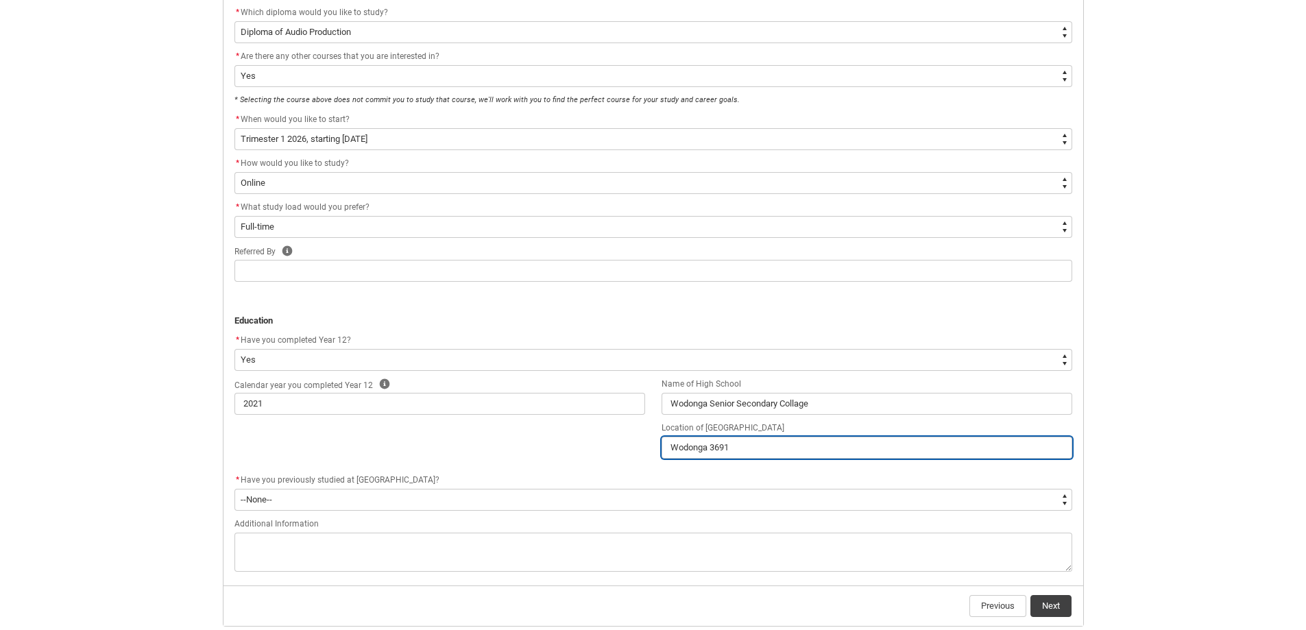
scroll to position [378, 0]
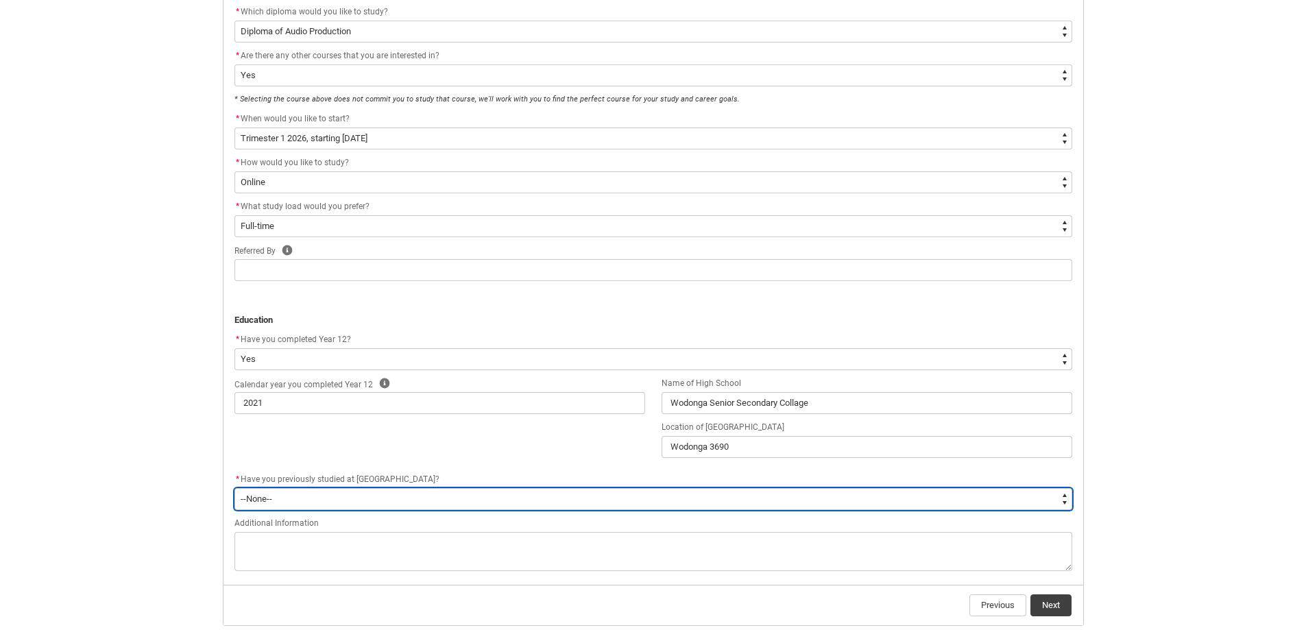
click at [348, 496] on select "--None-- Yes No" at bounding box center [653, 499] width 838 height 22
click at [234, 488] on select "--None-- Yes No" at bounding box center [653, 499] width 838 height 22
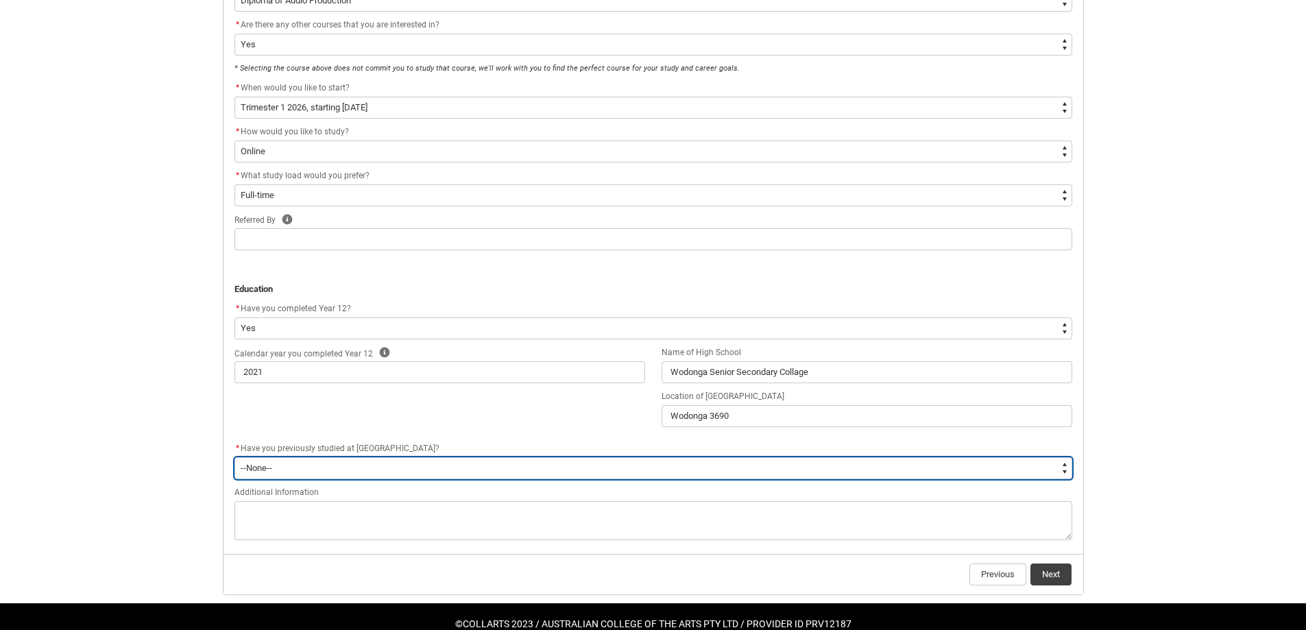
scroll to position [438, 0]
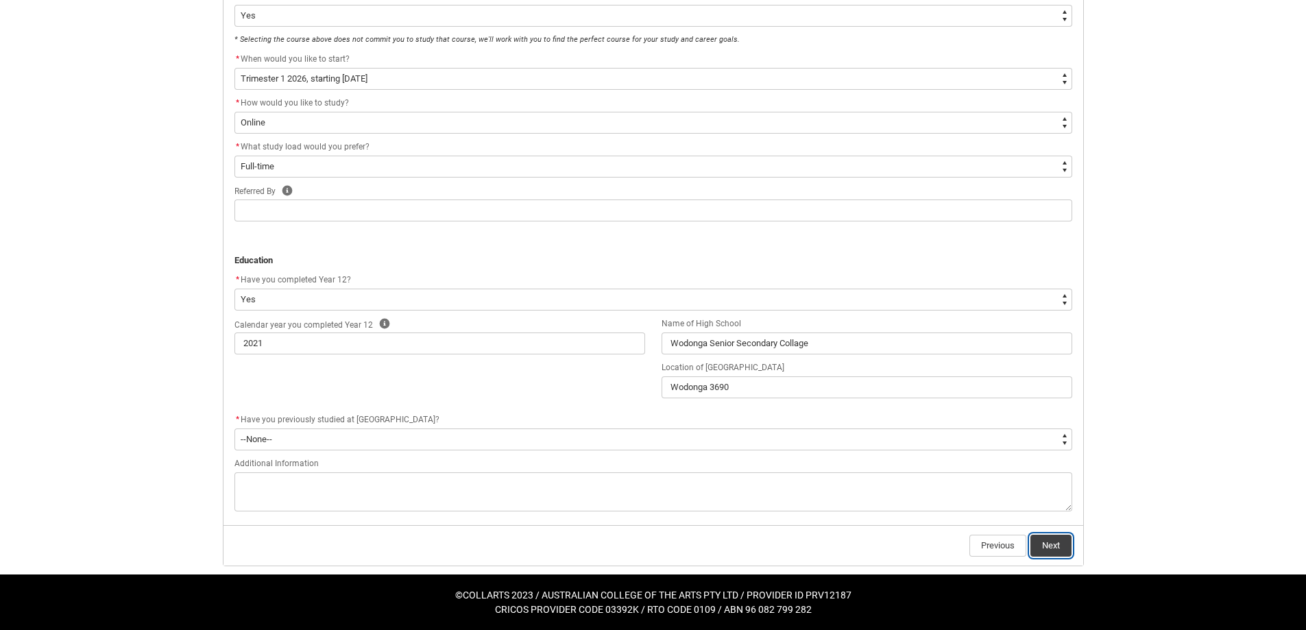
click at [1047, 543] on button "Next" at bounding box center [1050, 546] width 41 height 22
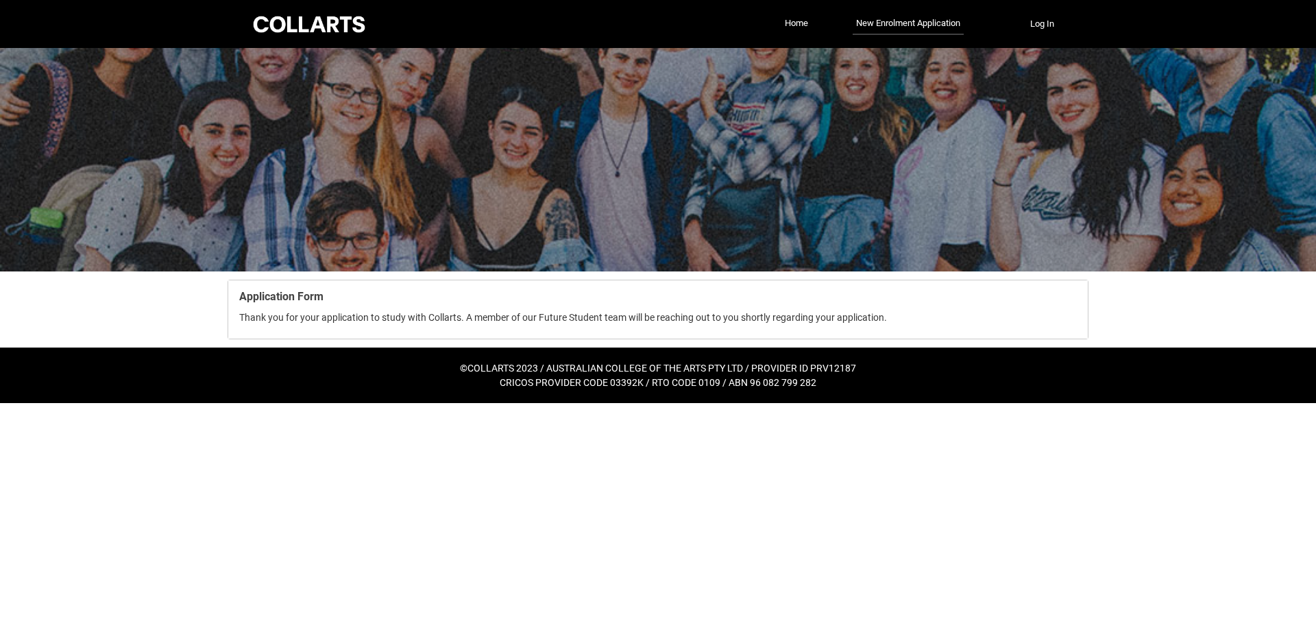
click at [1315, 158] on div at bounding box center [658, 159] width 1316 height 223
